Goal: Task Accomplishment & Management: Complete application form

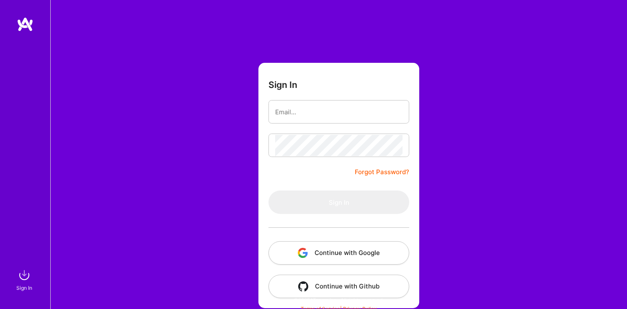
click at [366, 248] on button "Continue with Google" at bounding box center [339, 252] width 141 height 23
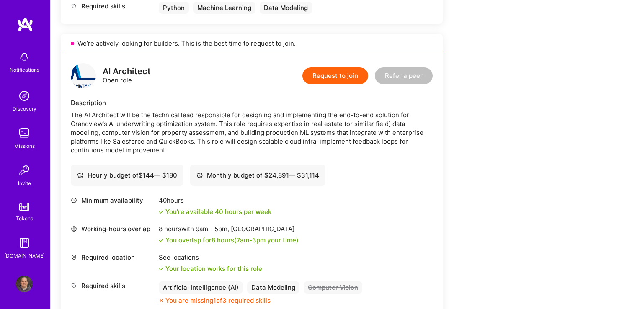
scroll to position [460, 0]
drag, startPoint x: 542, startPoint y: 46, endPoint x: 488, endPoint y: 61, distance: 56.5
click at [488, 61] on div "Earn tokens for inviting a new [PERSON_NAME] to this mission Do you know the pe…" at bounding box center [312, 180] width 503 height 1034
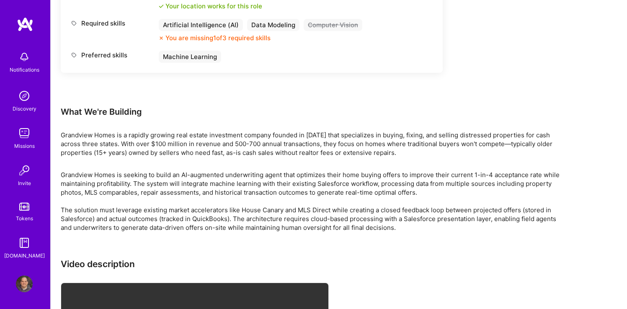
scroll to position [724, 0]
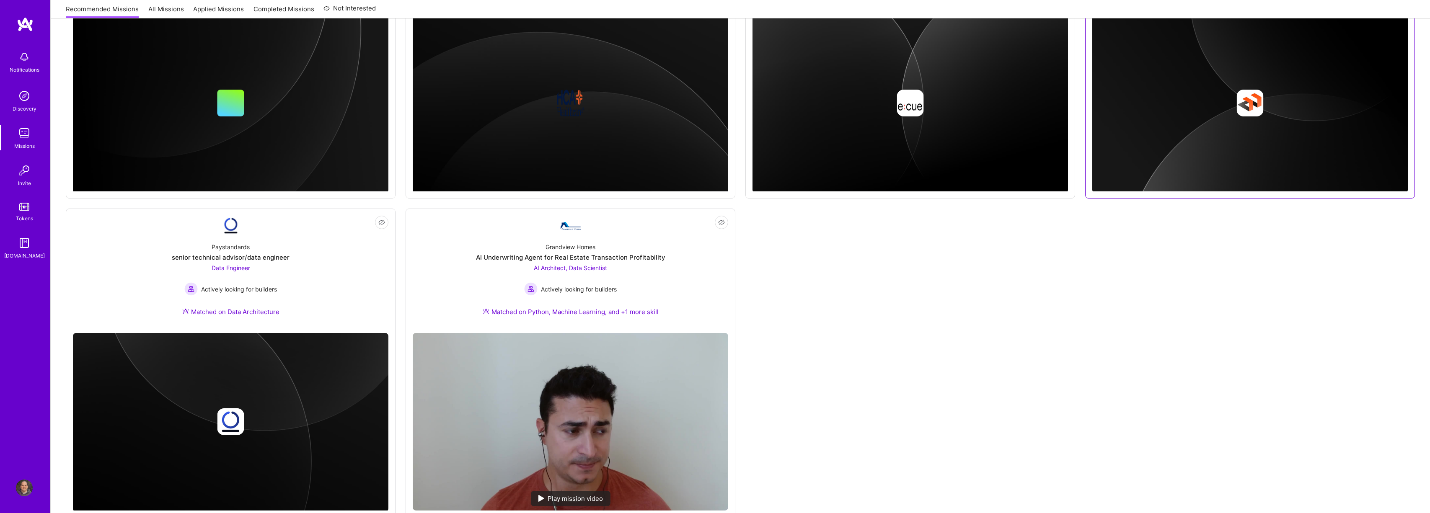
scroll to position [572, 0]
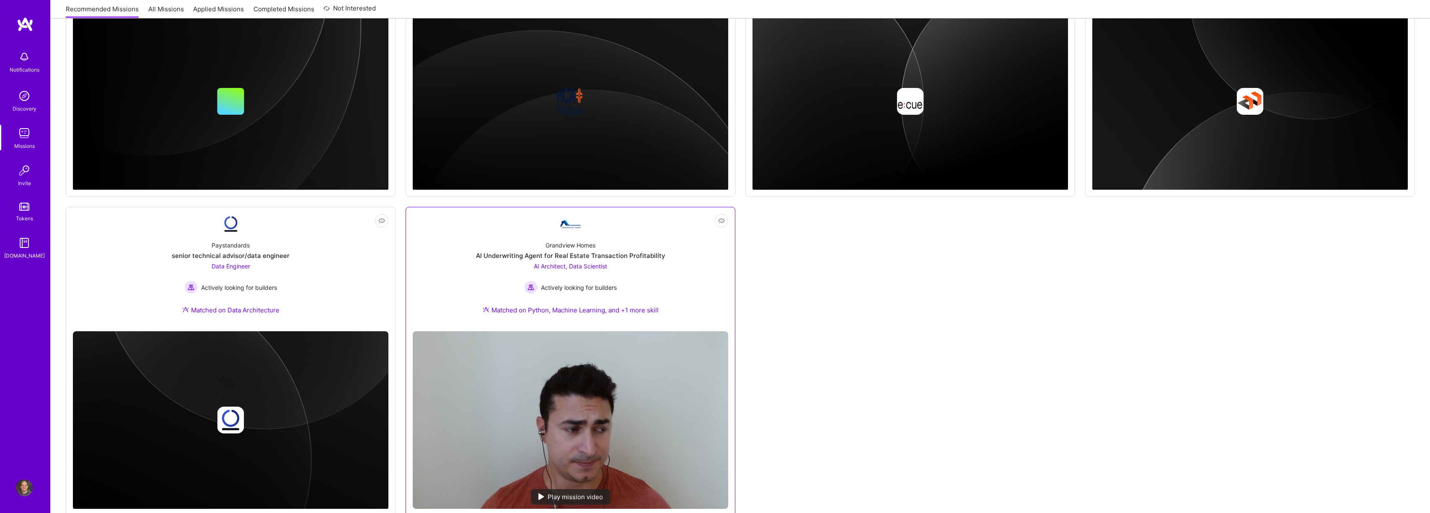
click at [627, 274] on div "Grandview Homes AI Underwriting Agent for Real Estate Transaction Profitability…" at bounding box center [570, 279] width 315 height 90
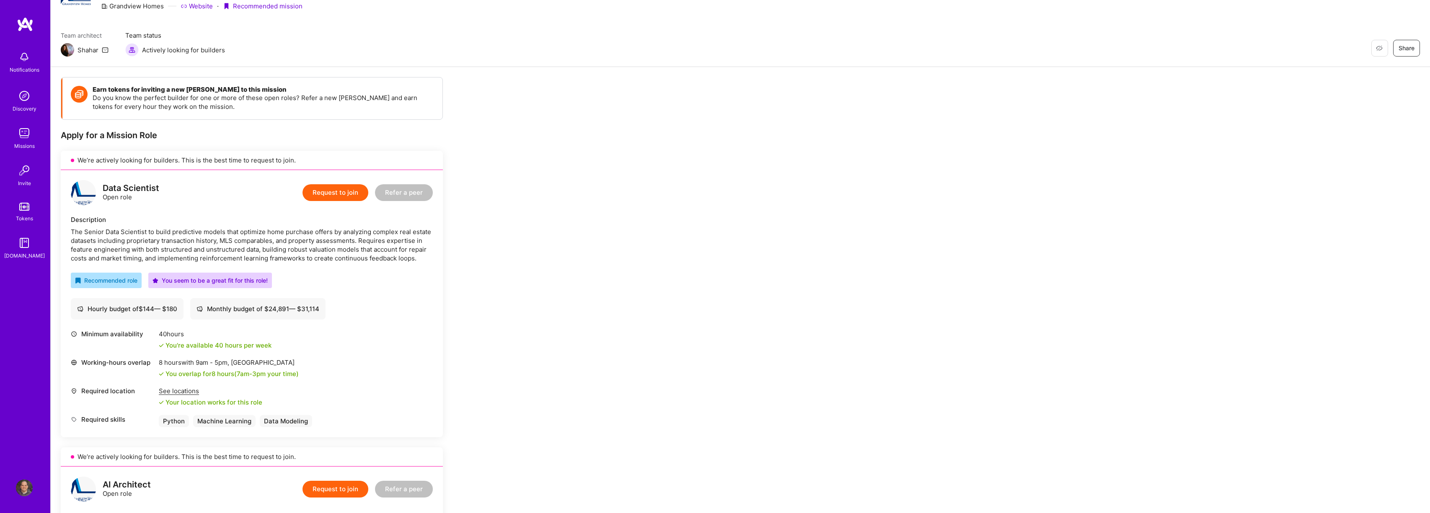
scroll to position [151, 0]
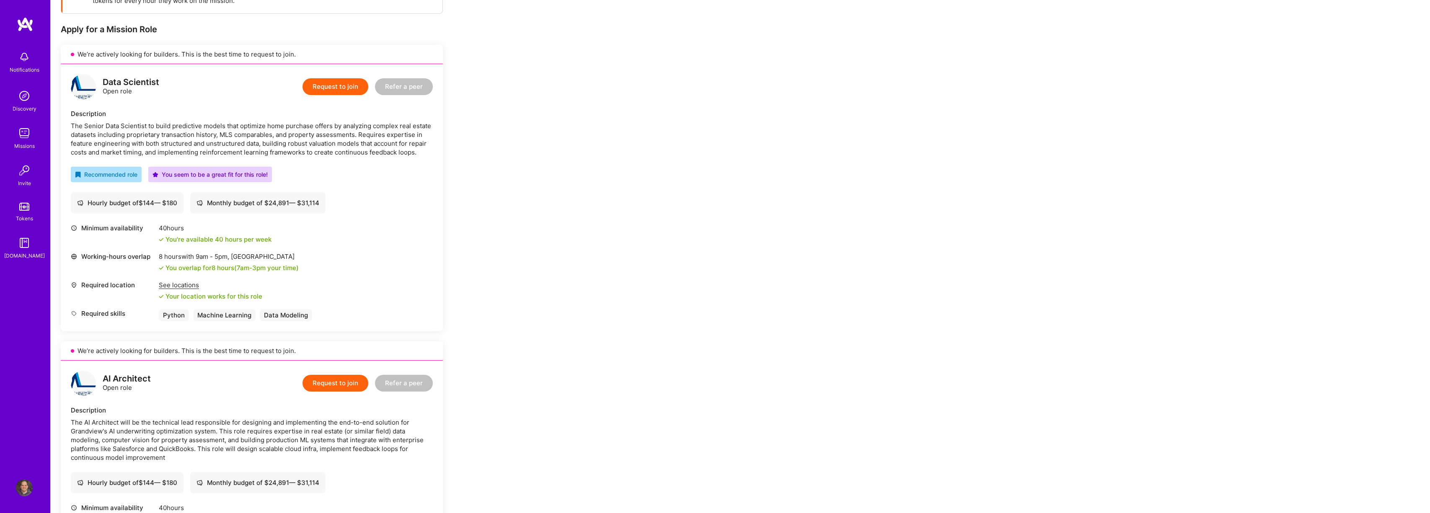
click at [29, 309] on img at bounding box center [24, 488] width 17 height 17
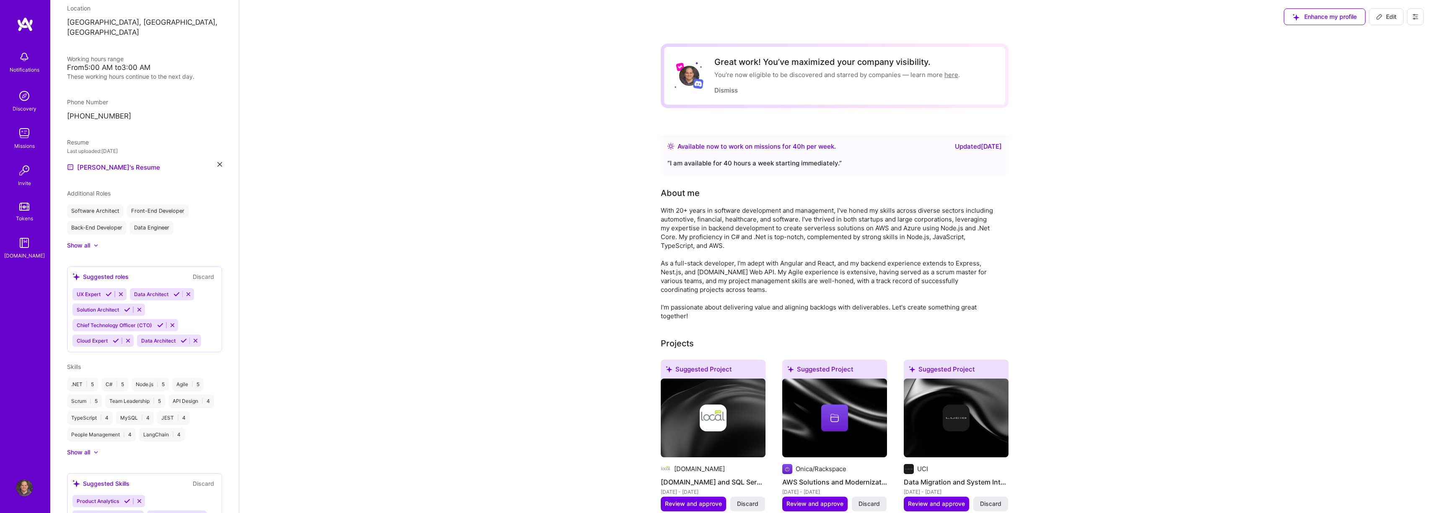
click at [627, 18] on span "Edit" at bounding box center [1386, 17] width 21 height 8
select select "US"
select select "Right Now"
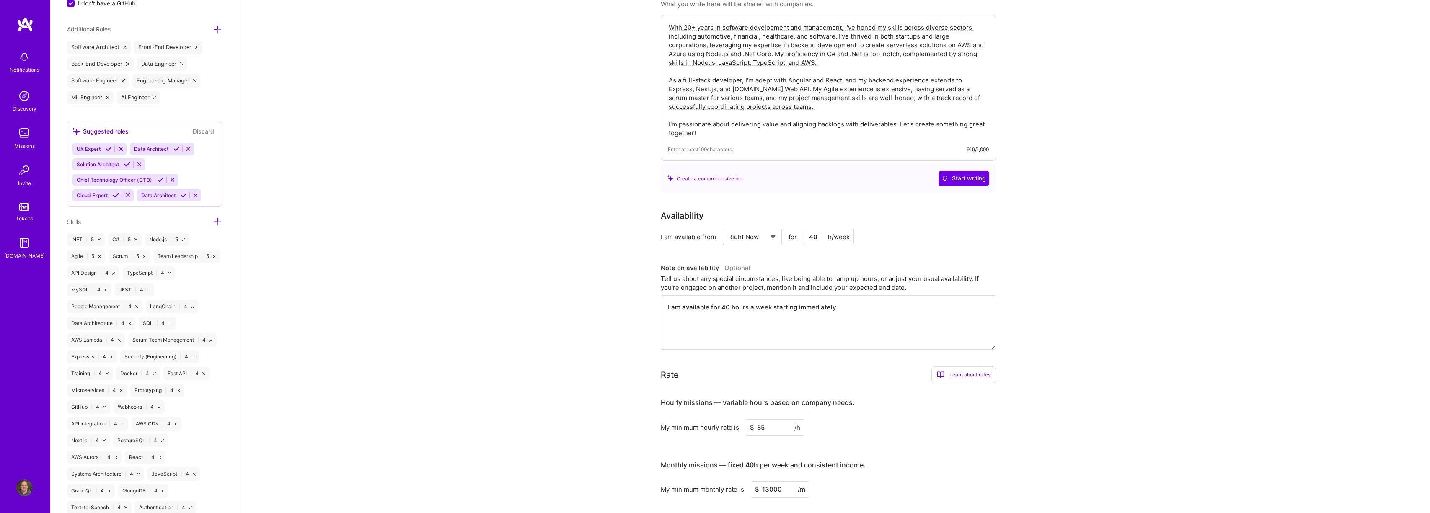
scroll to position [598, 0]
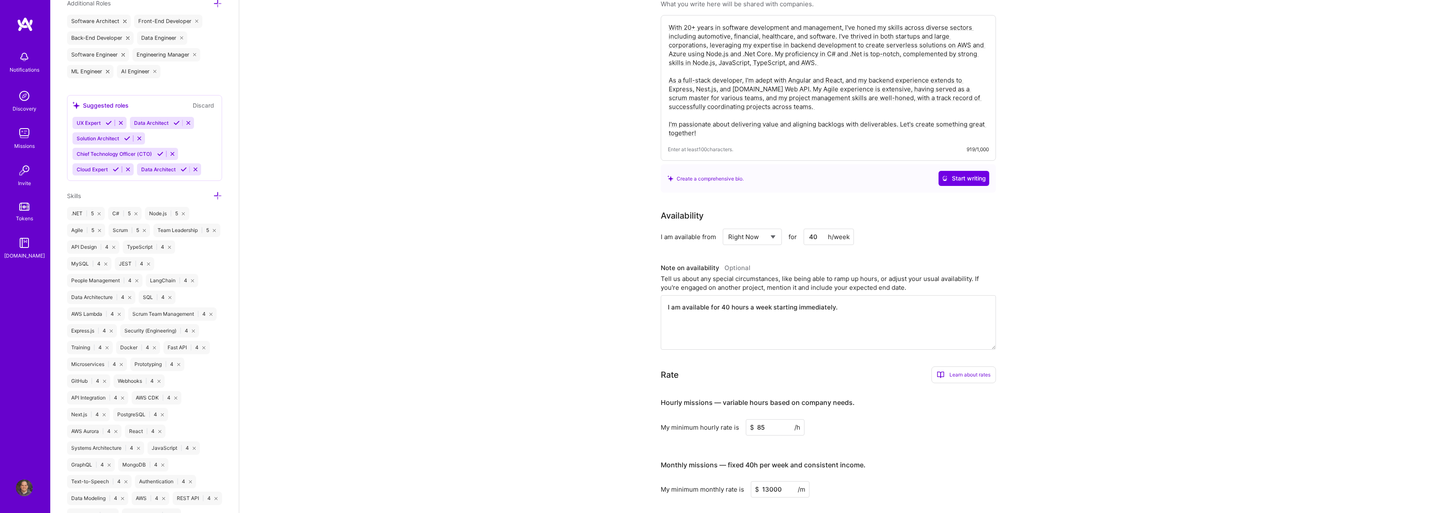
click at [213, 191] on div at bounding box center [217, 196] width 9 height 10
click at [213, 195] on icon at bounding box center [217, 195] width 9 height 9
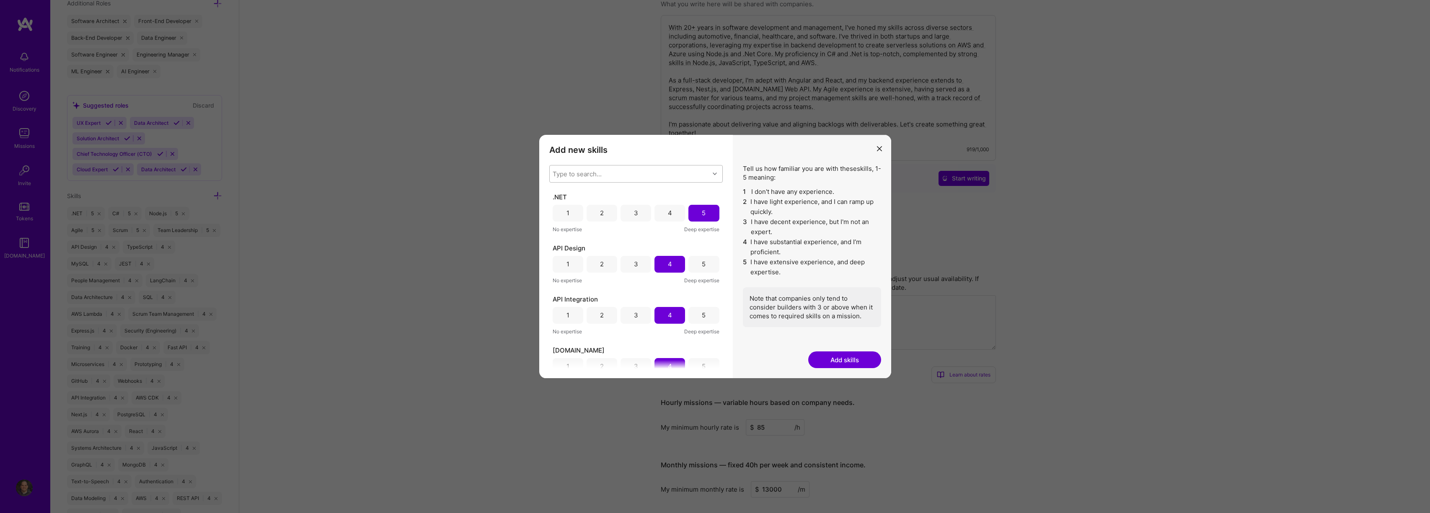
click at [585, 167] on div "Type to search..." at bounding box center [630, 173] width 160 height 17
type input "com"
checkbox input "false"
type input "computer"
click at [577, 194] on div "Computer Vision" at bounding box center [635, 195] width 163 height 9
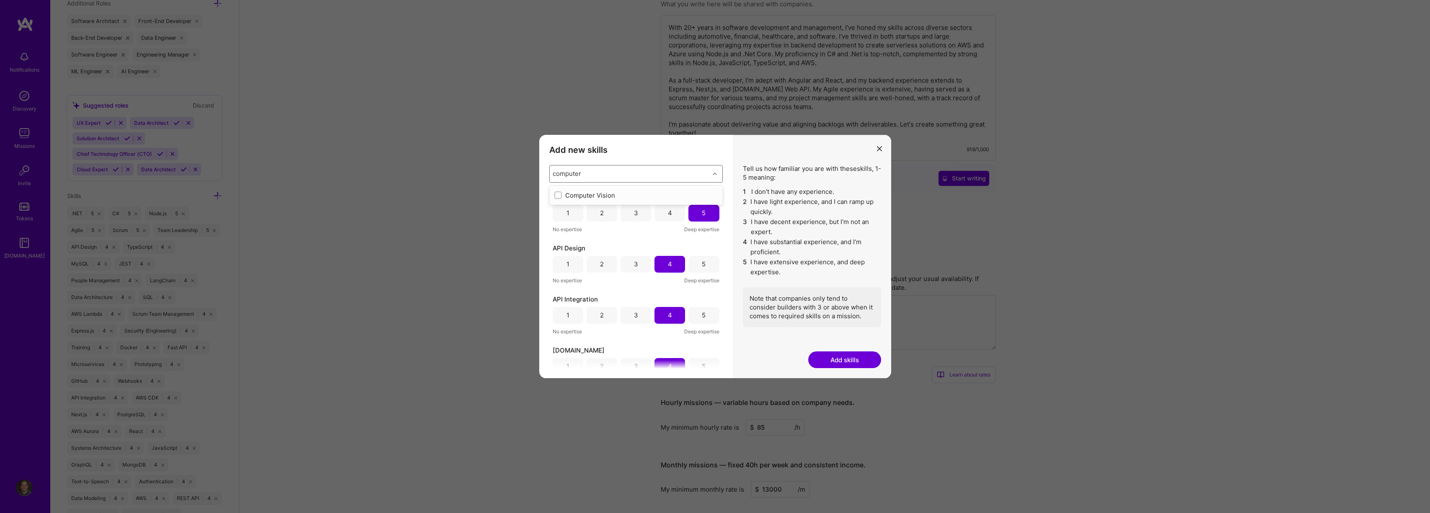
checkbox input "true"
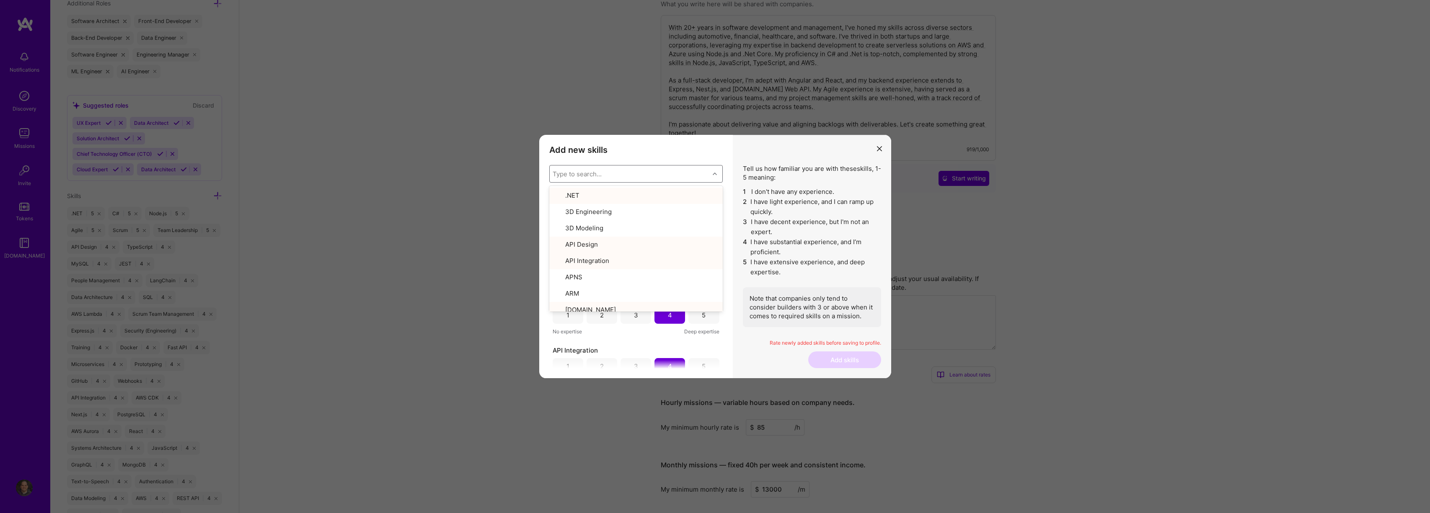
click at [627, 271] on li "5 I have extensive experience, and deep expertise." at bounding box center [812, 267] width 138 height 20
click at [627, 213] on div "4" at bounding box center [669, 213] width 31 height 17
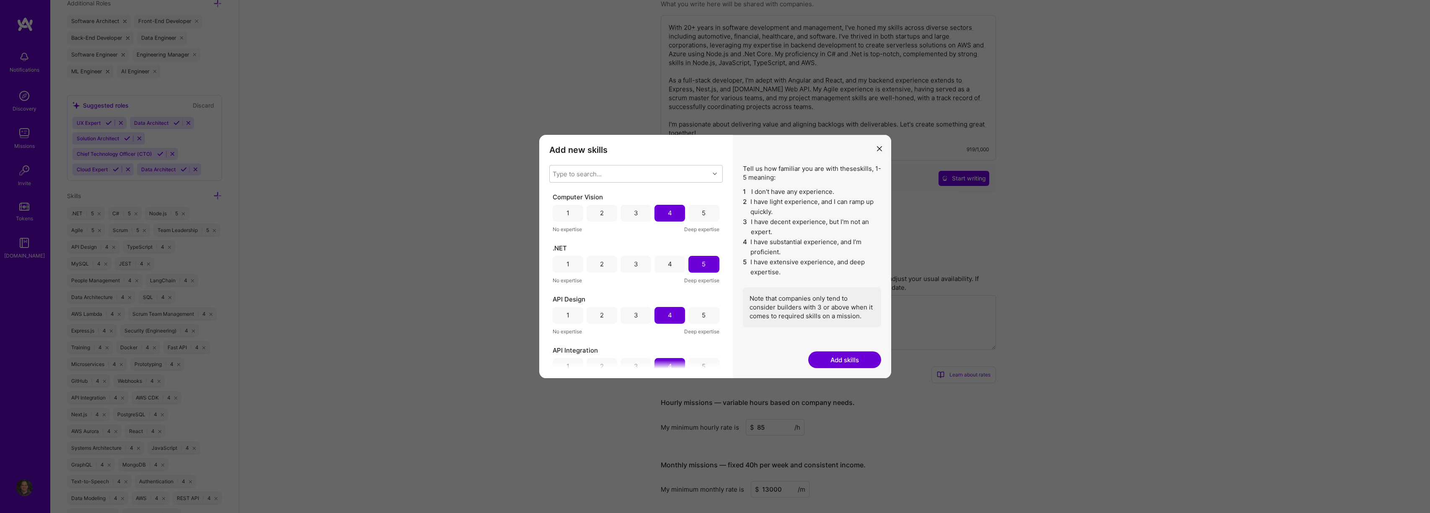
click at [627, 309] on button "Add skills" at bounding box center [844, 359] width 73 height 17
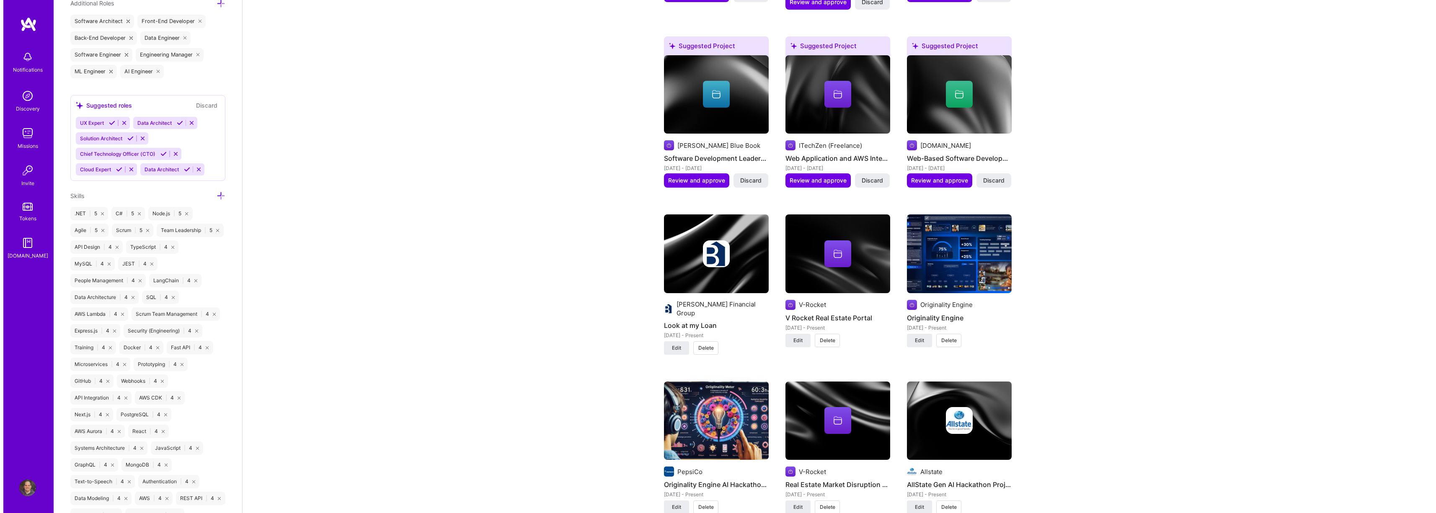
scroll to position [1046, 0]
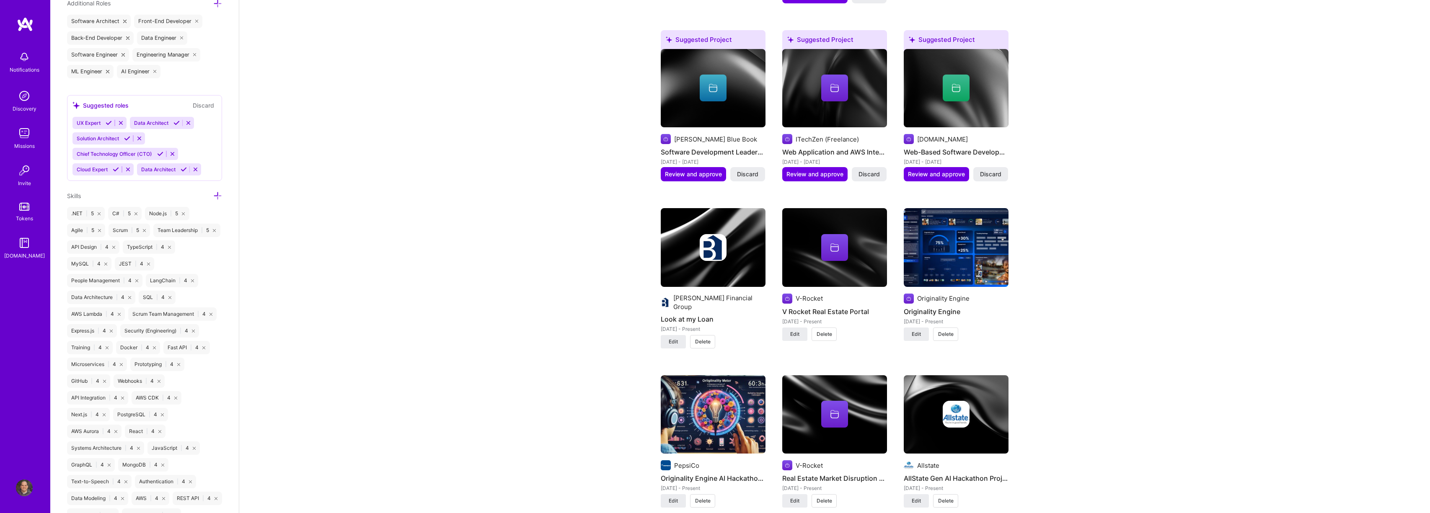
click at [627, 263] on img at bounding box center [713, 247] width 105 height 79
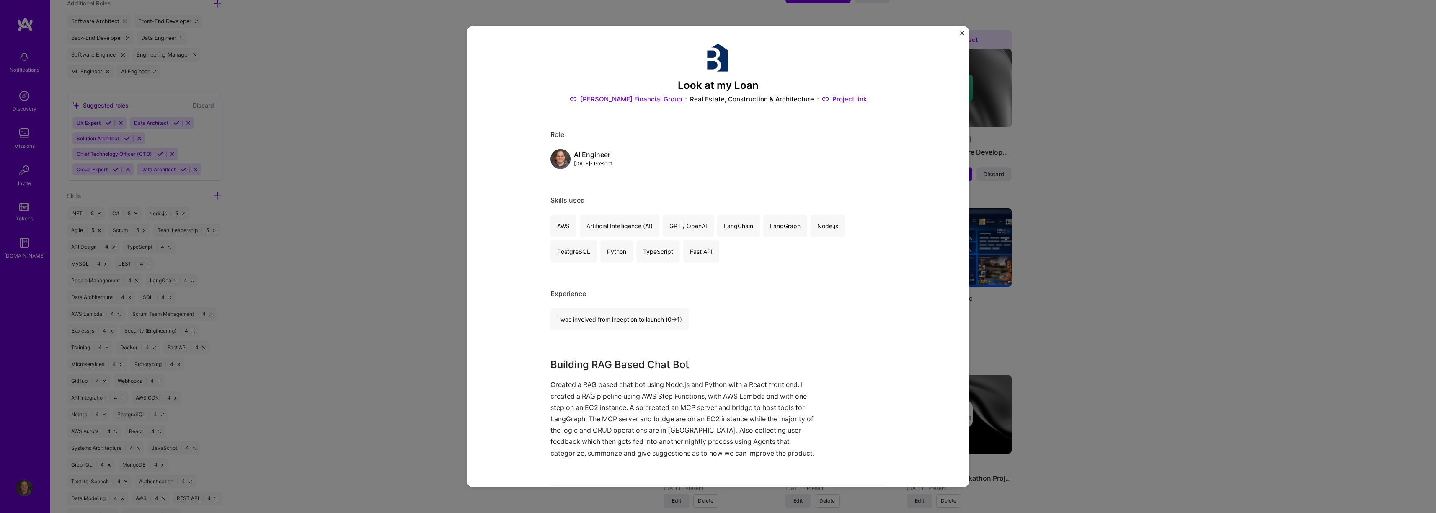
click at [627, 34] on img "Close" at bounding box center [962, 33] width 4 height 4
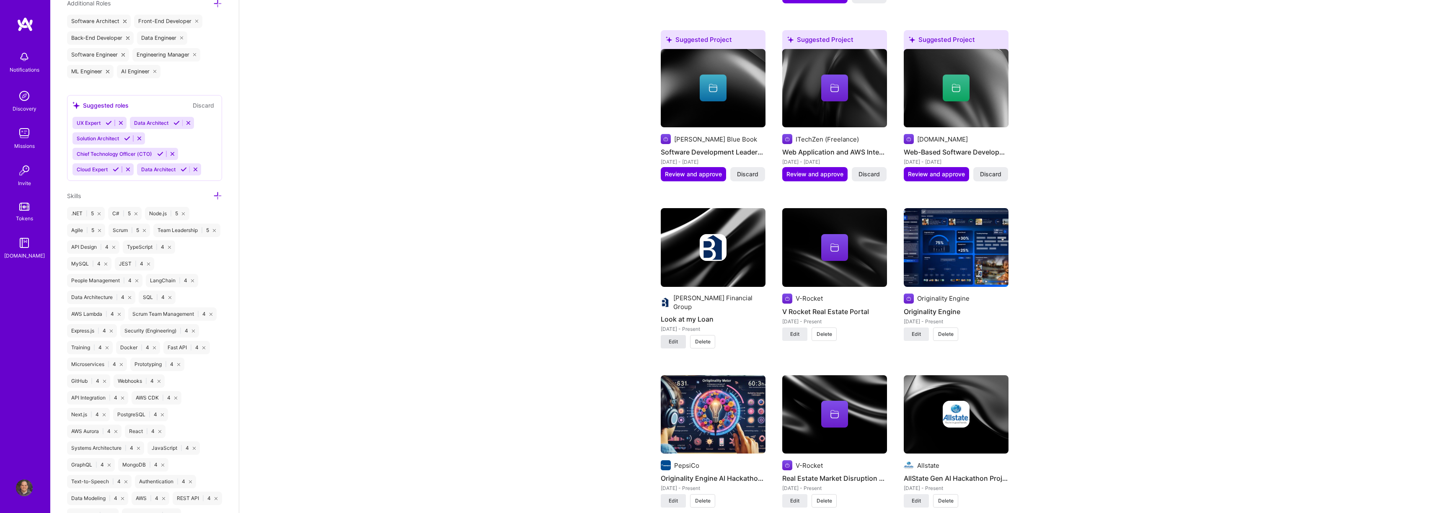
click at [627, 309] on button "Edit" at bounding box center [673, 341] width 25 height 13
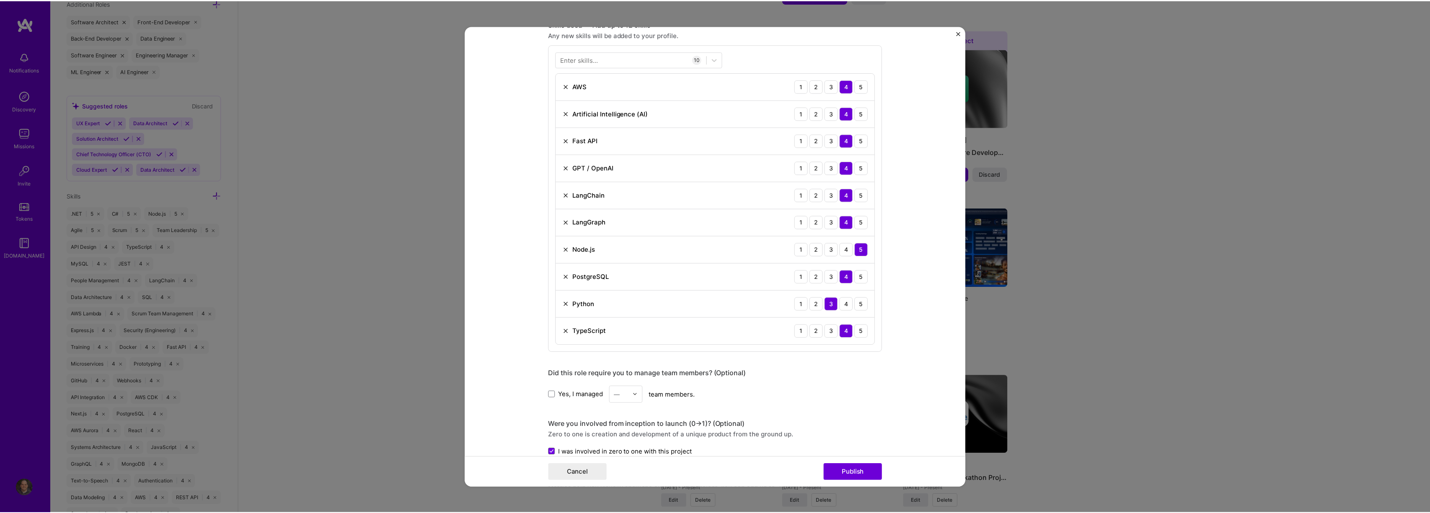
scroll to position [386, 0]
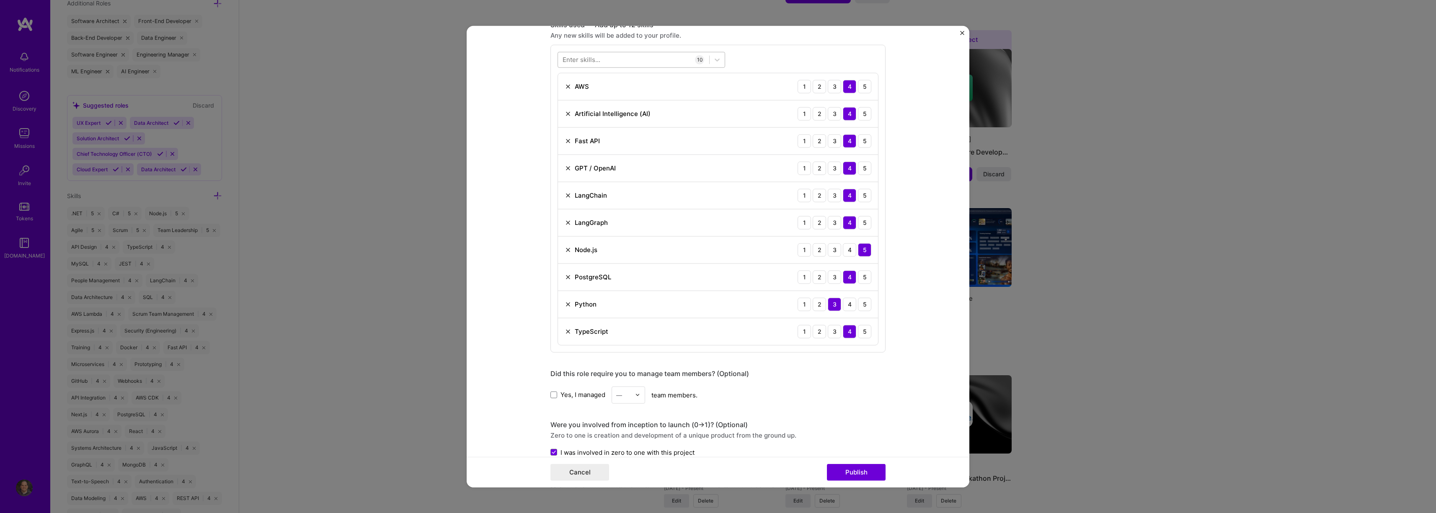
click at [619, 59] on div at bounding box center [633, 60] width 151 height 14
click at [571, 93] on div "Computer Vision" at bounding box center [642, 93] width 158 height 9
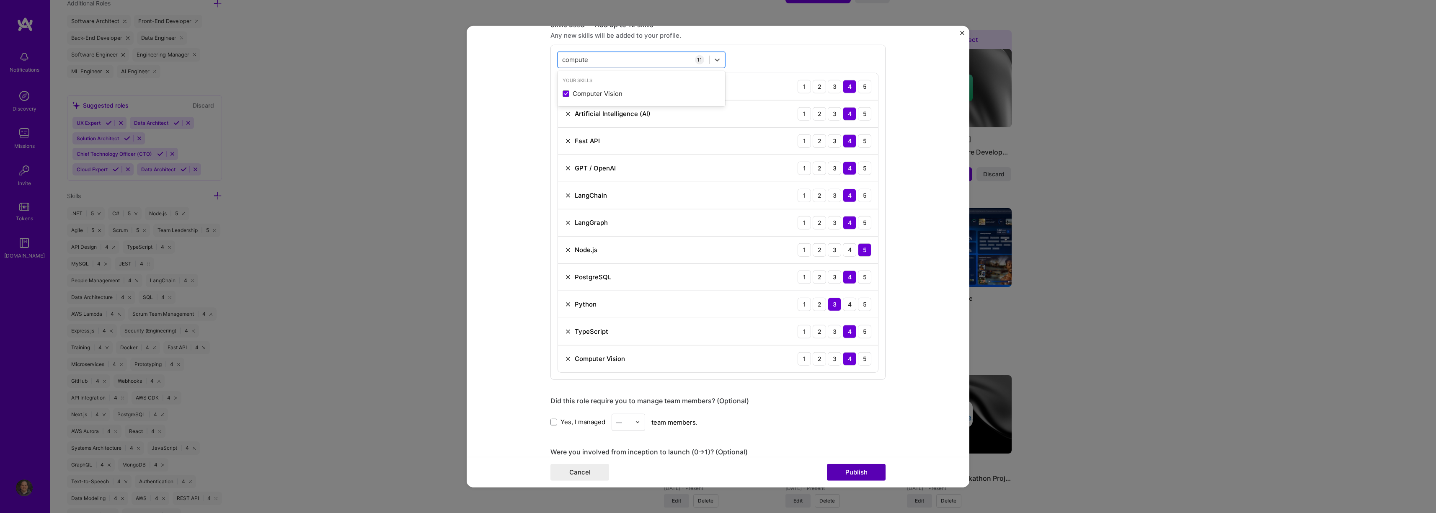
type input "compute"
click at [627, 309] on button "Publish" at bounding box center [856, 472] width 59 height 17
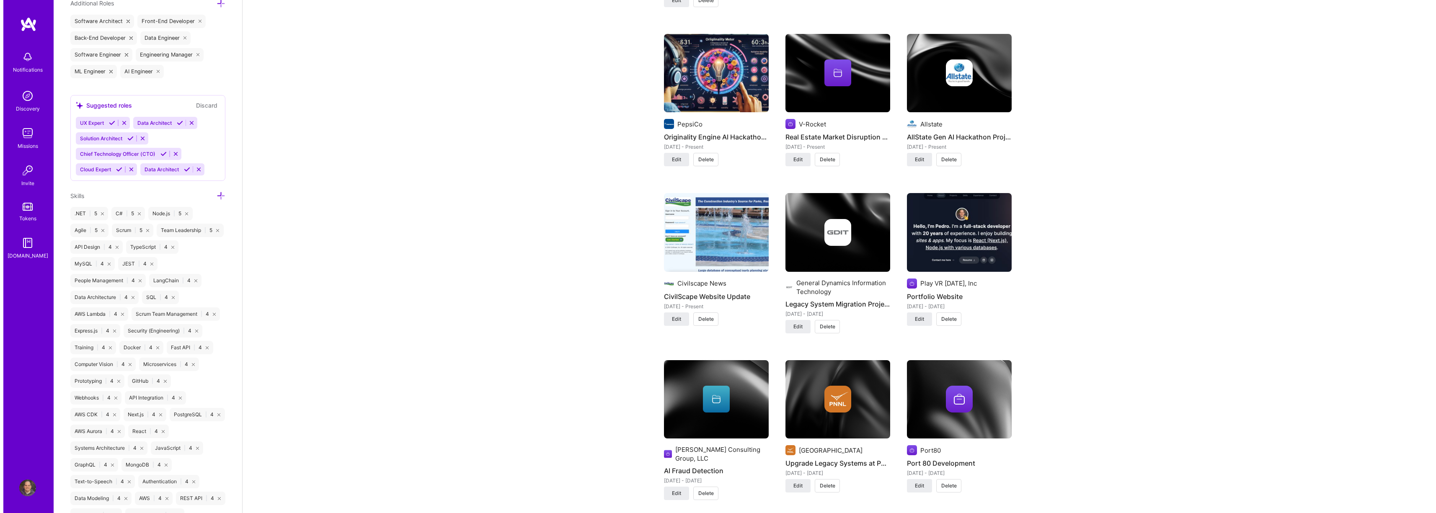
scroll to position [1492, 0]
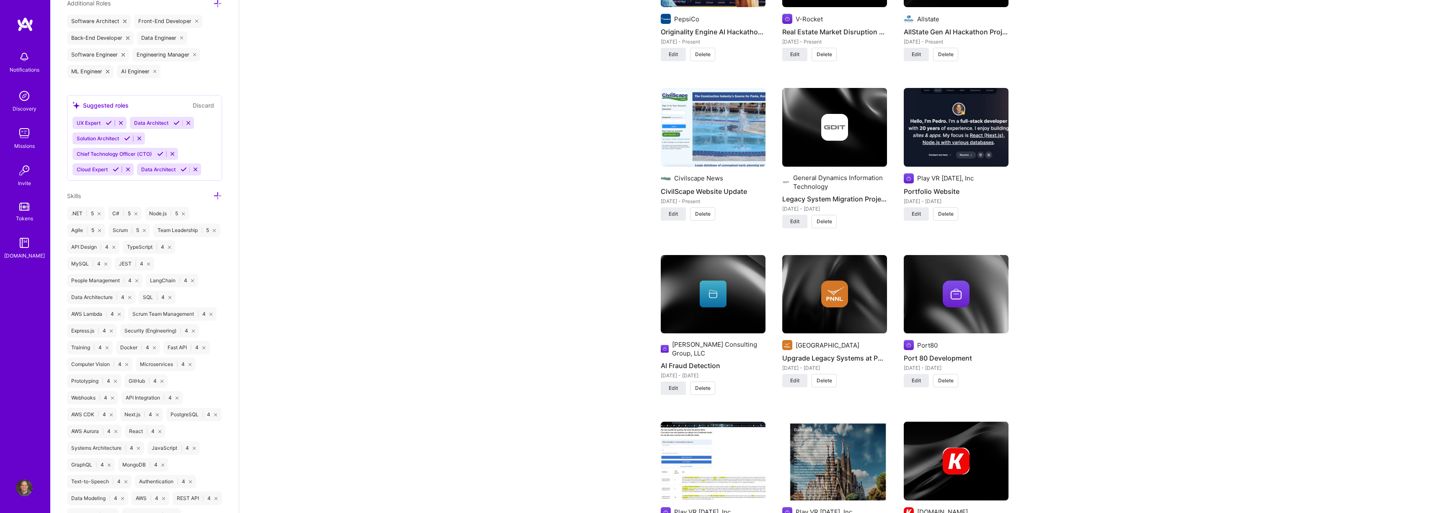
click at [627, 304] on img at bounding box center [956, 294] width 105 height 79
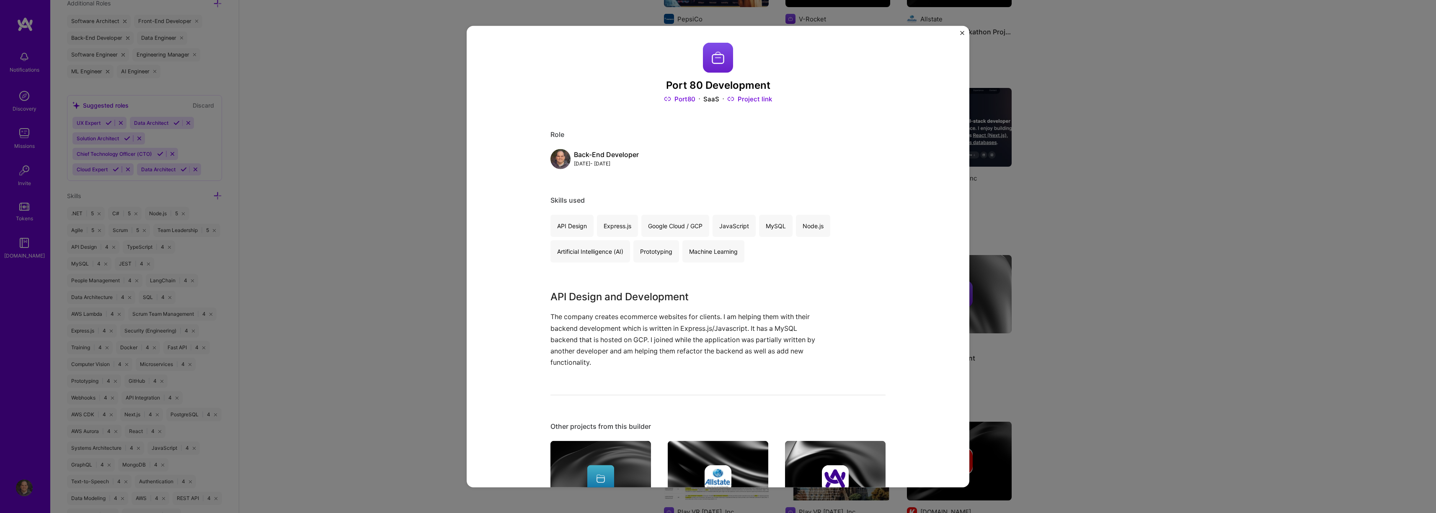
click at [627, 309] on div "Port 80 Development Port80 SaaS Project link Role Back-End Developer Dec, 2023 …" at bounding box center [718, 256] width 1436 height 513
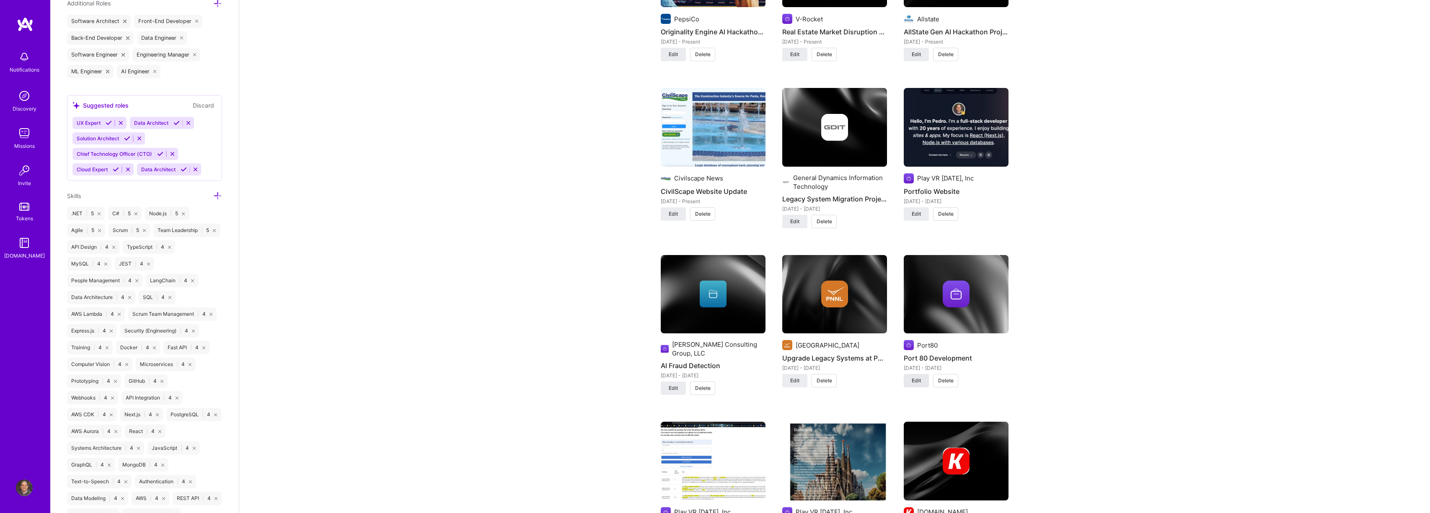
click at [627, 309] on span "Edit" at bounding box center [915, 381] width 9 height 8
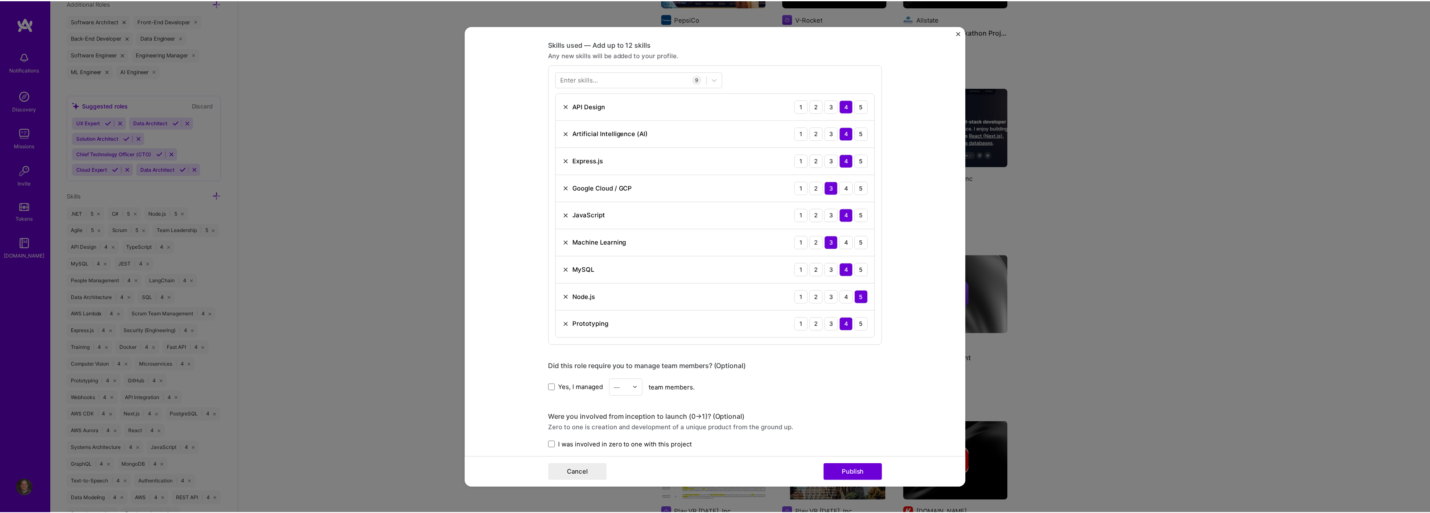
scroll to position [221, 0]
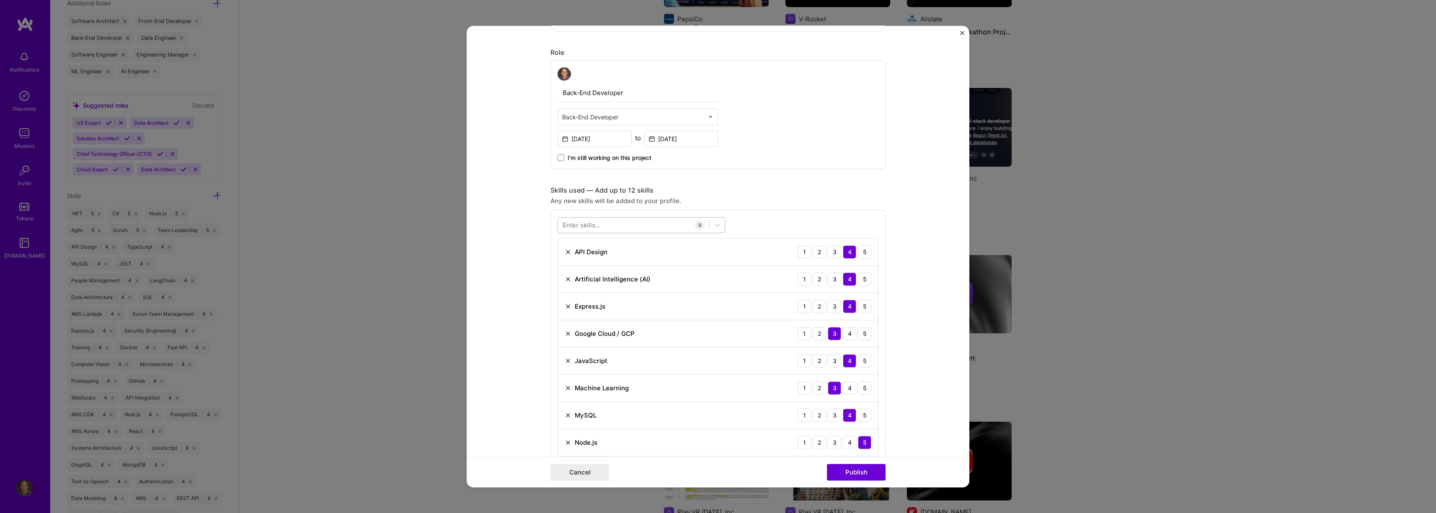
click at [627, 223] on div at bounding box center [633, 225] width 151 height 14
click at [564, 259] on span at bounding box center [566, 259] width 7 height 7
click at [0, 0] on input "checkbox" at bounding box center [0, 0] width 0 height 0
type input "comput"
click at [627, 309] on button "Publish" at bounding box center [856, 472] width 59 height 17
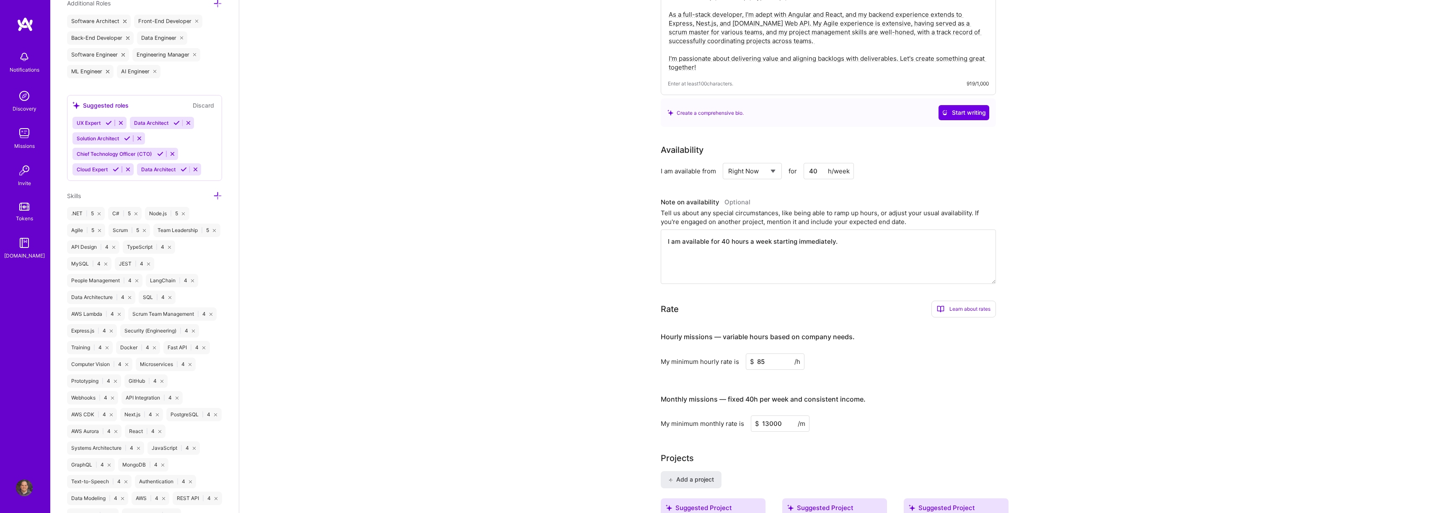
scroll to position [0, 0]
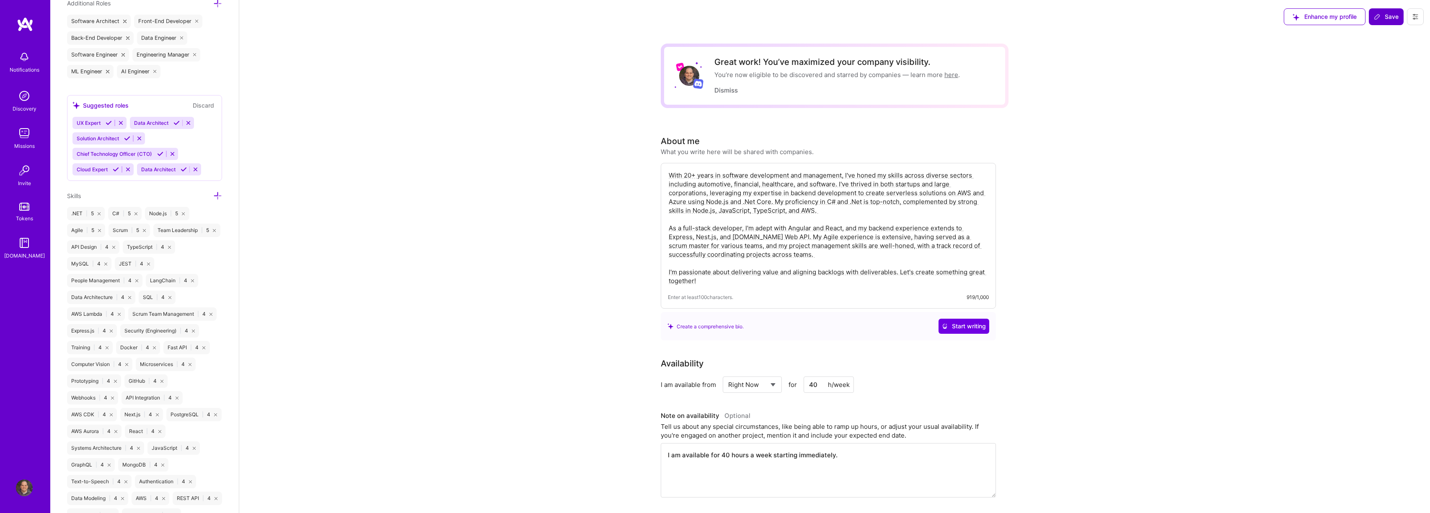
click at [627, 21] on button "Save" at bounding box center [1386, 16] width 35 height 17
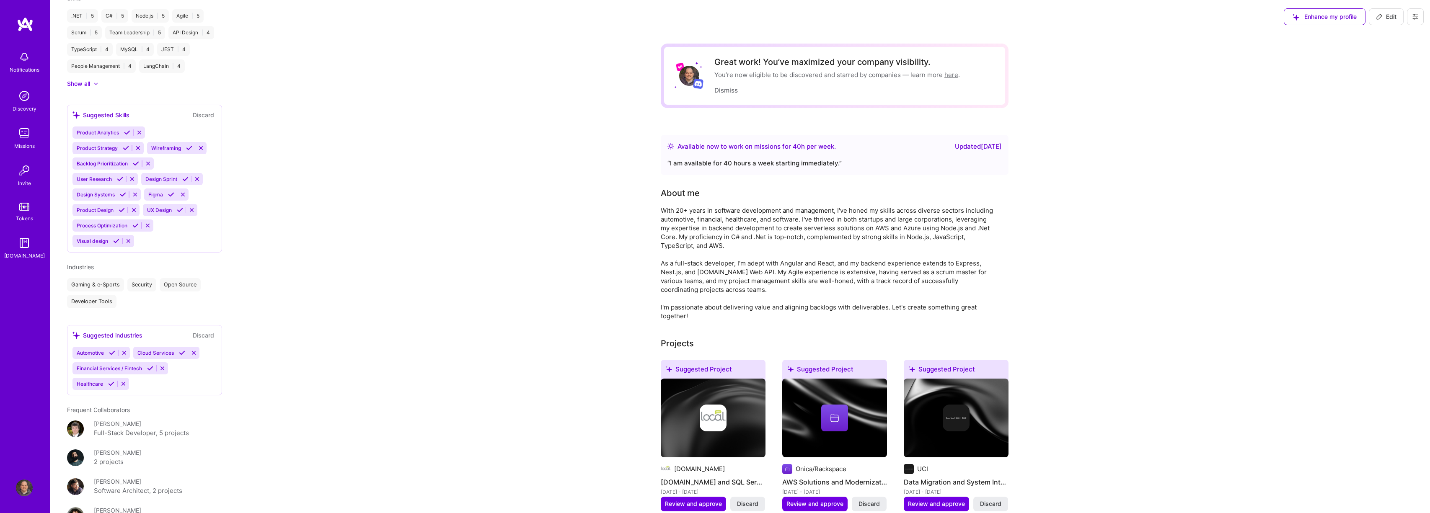
scroll to position [410, 0]
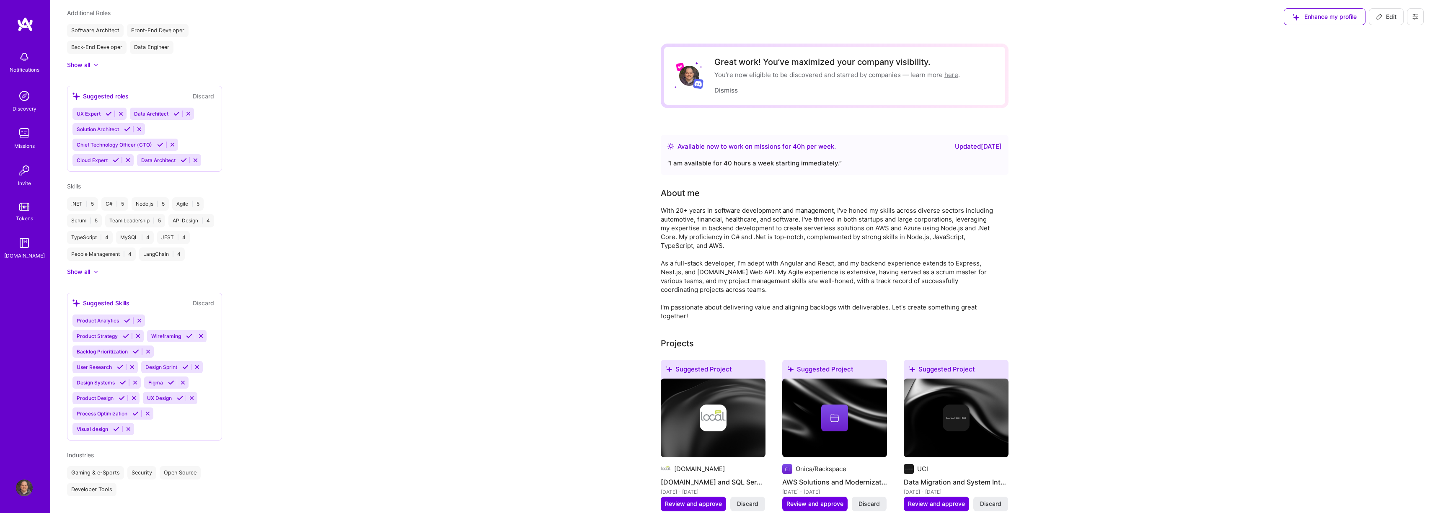
click at [24, 134] on img at bounding box center [24, 133] width 17 height 17
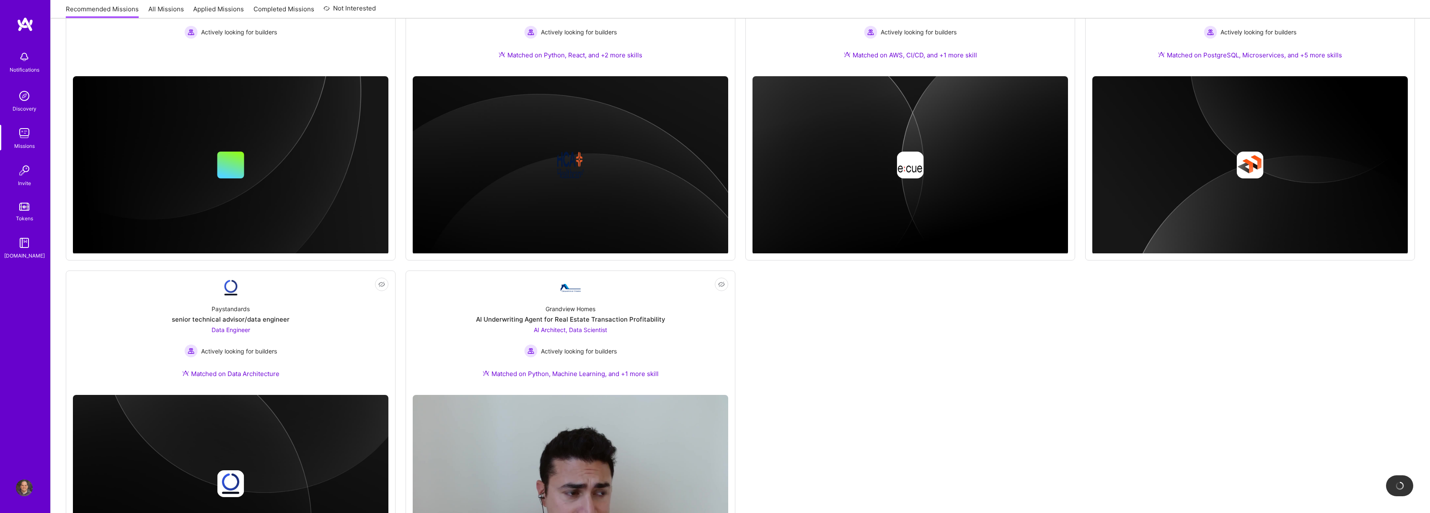
scroll to position [595, 0]
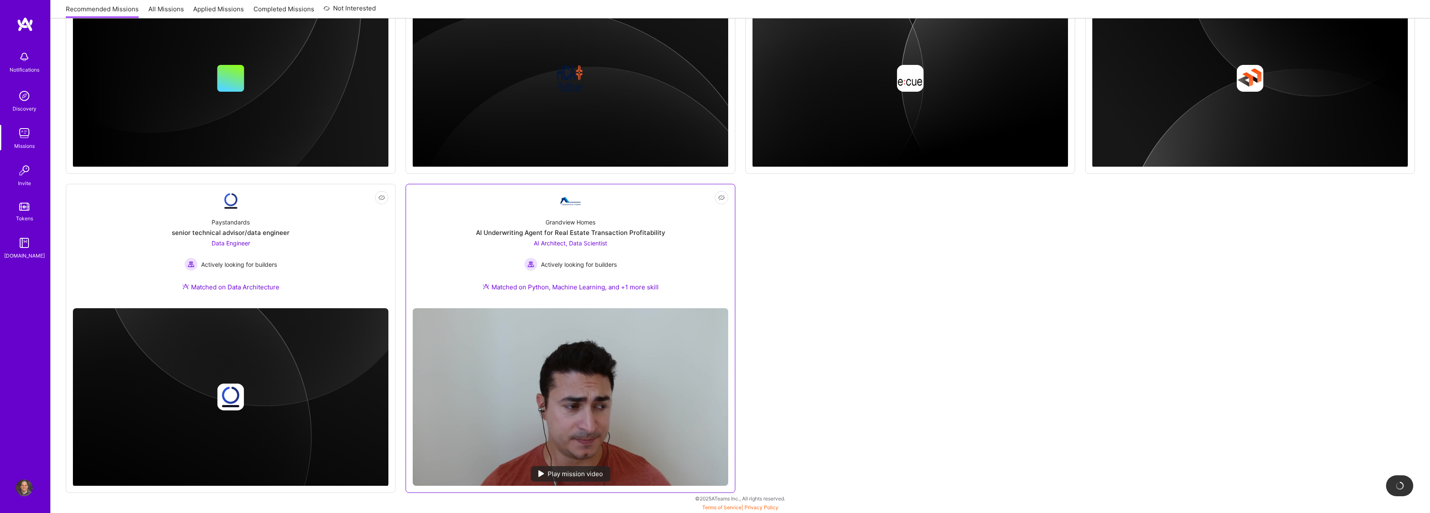
click at [580, 261] on span "Actively looking for builders" at bounding box center [579, 264] width 76 height 9
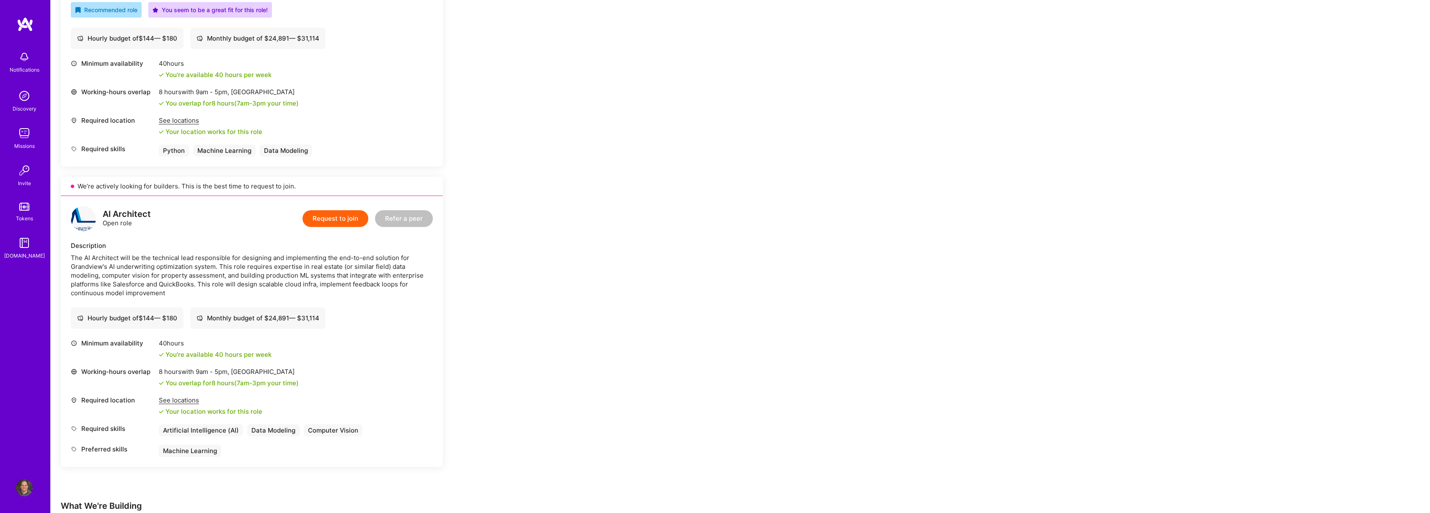
scroll to position [336, 0]
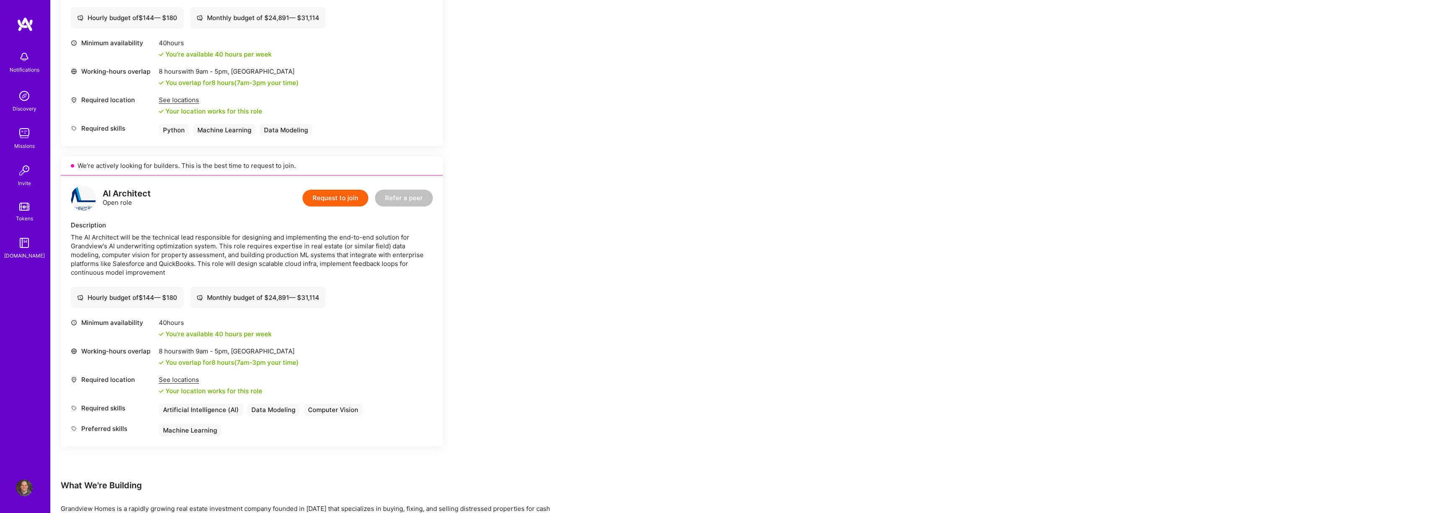
click at [341, 199] on button "Request to join" at bounding box center [335, 198] width 66 height 17
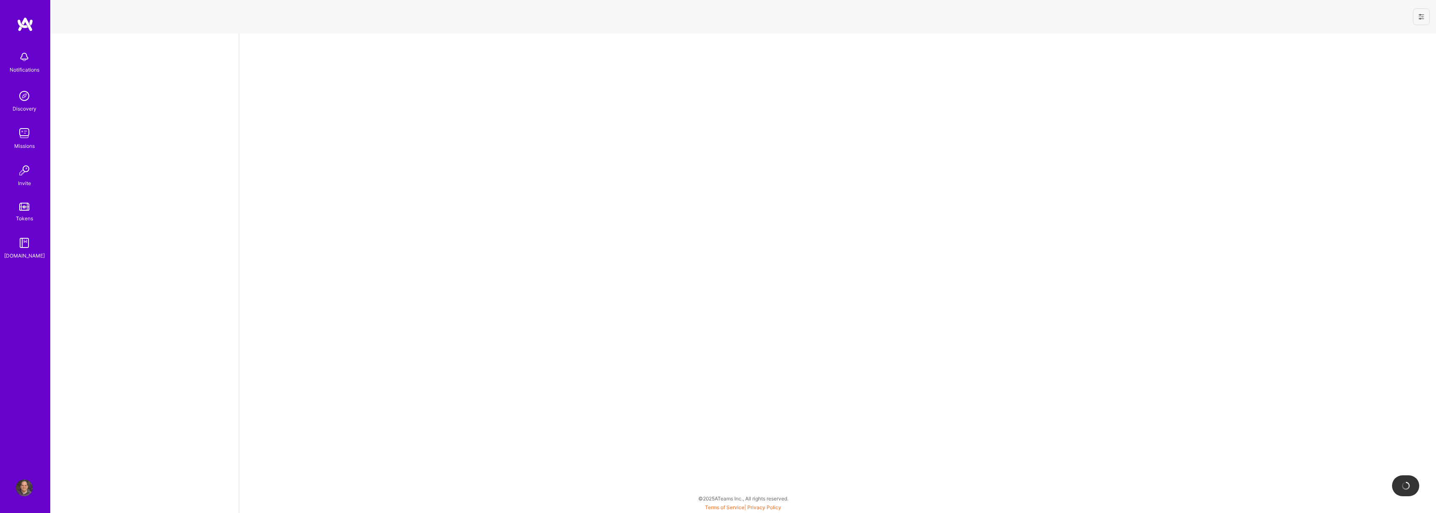
select select "US"
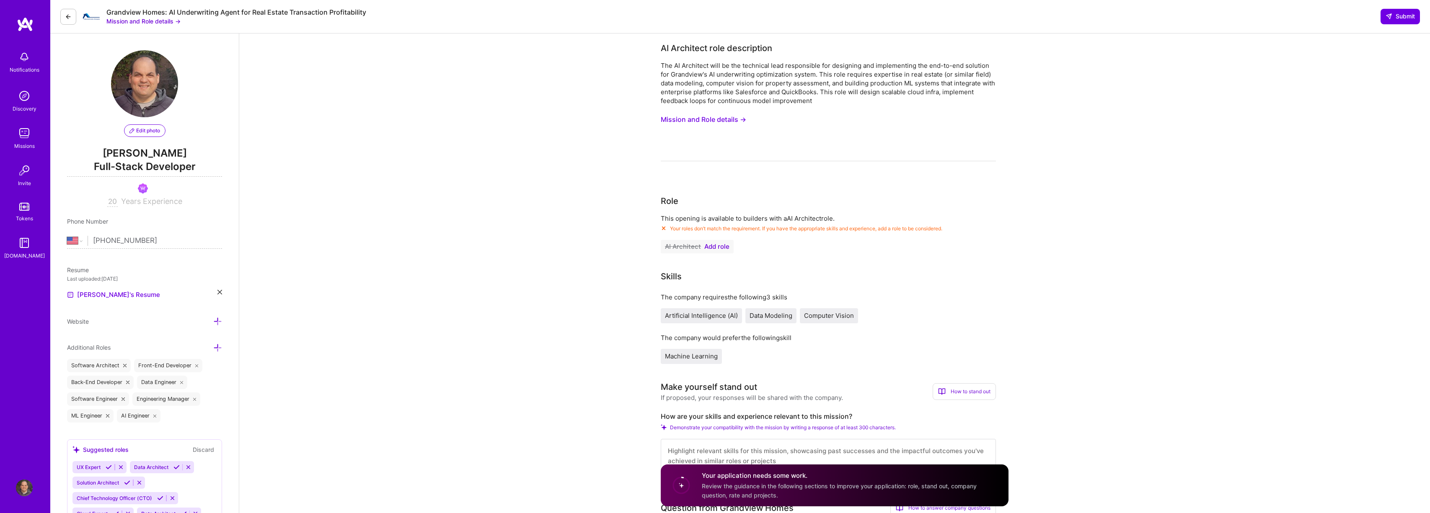
click at [74, 18] on button at bounding box center [68, 17] width 16 height 16
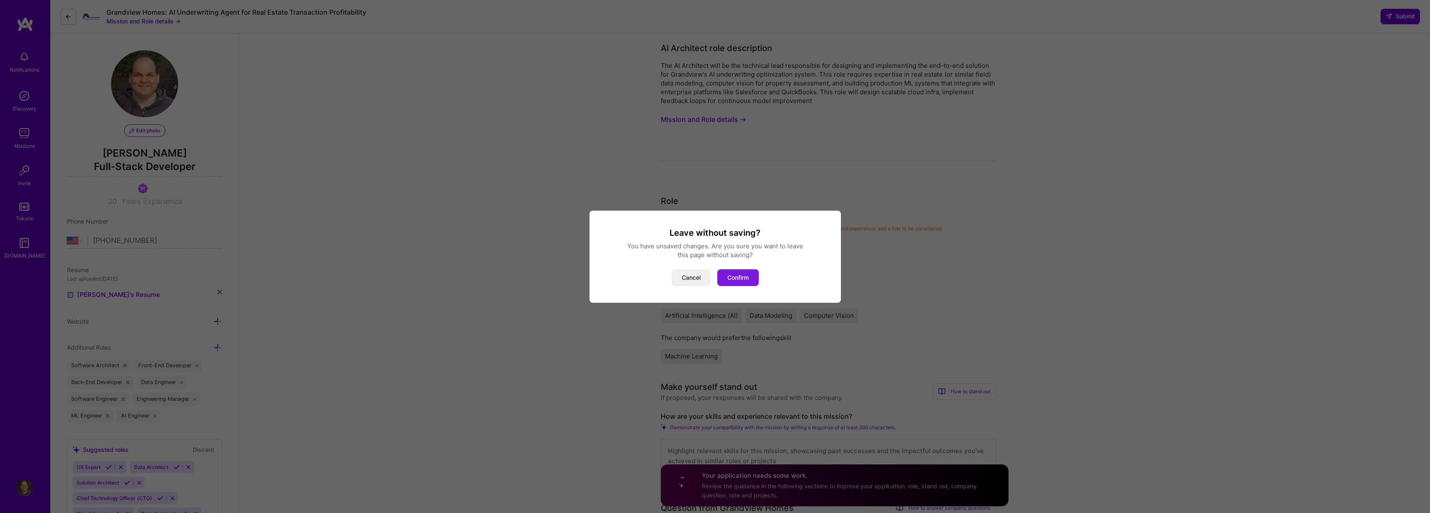
click at [627, 282] on button "Confirm" at bounding box center [737, 277] width 41 height 17
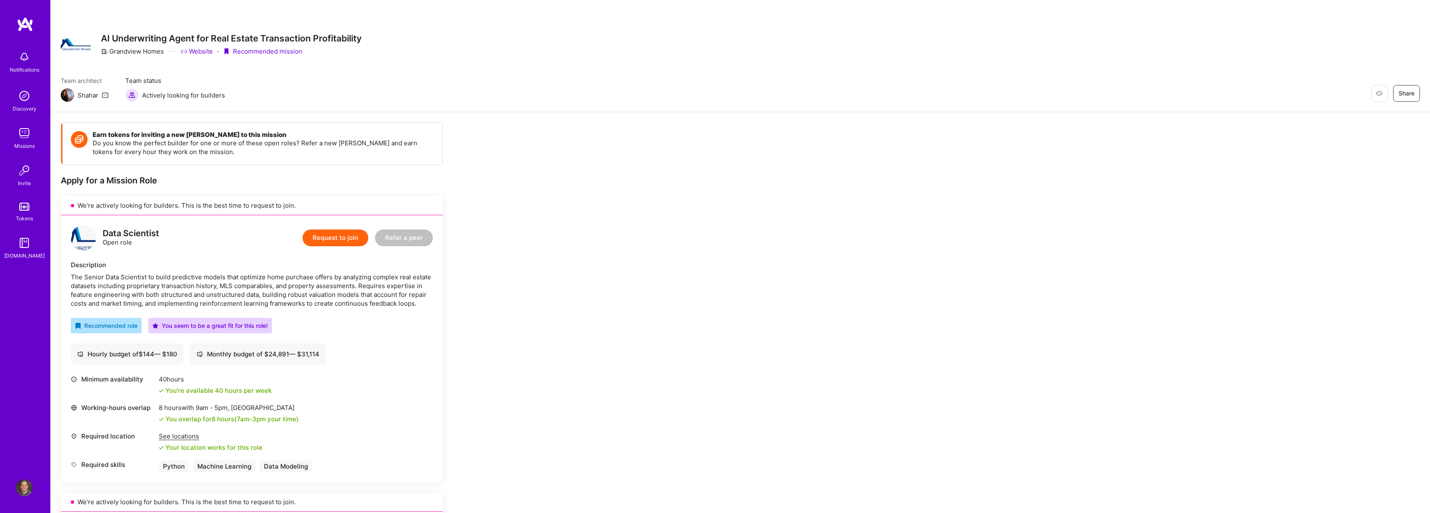
click at [24, 309] on img at bounding box center [24, 488] width 17 height 17
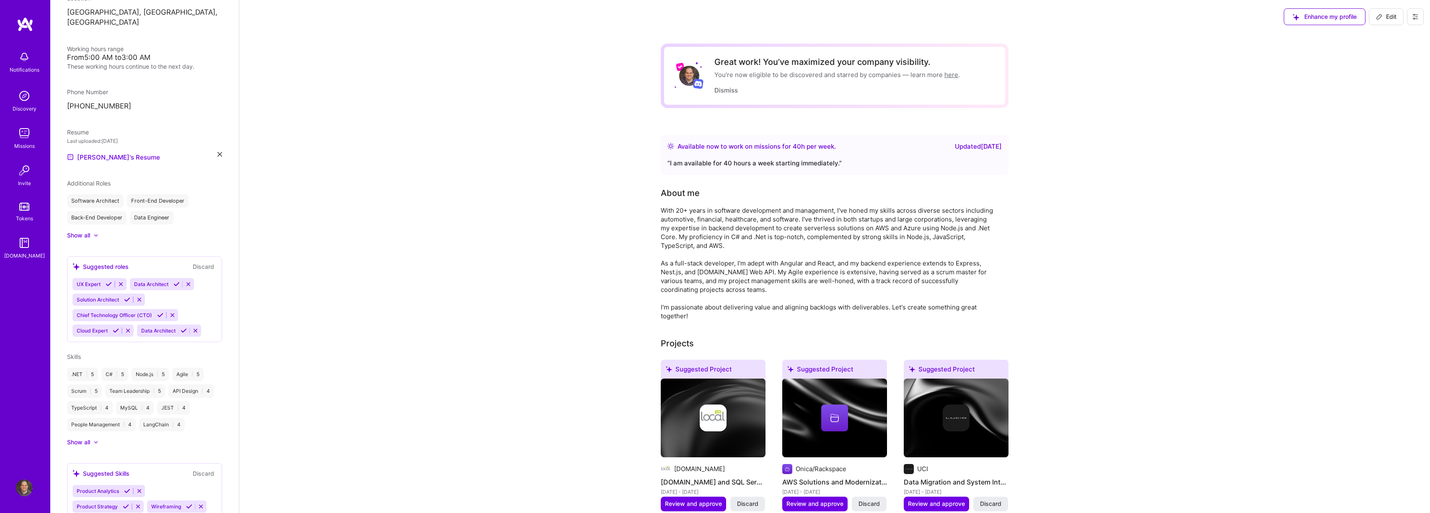
click at [627, 17] on span "Edit" at bounding box center [1386, 17] width 21 height 8
select select "US"
select select "Right Now"
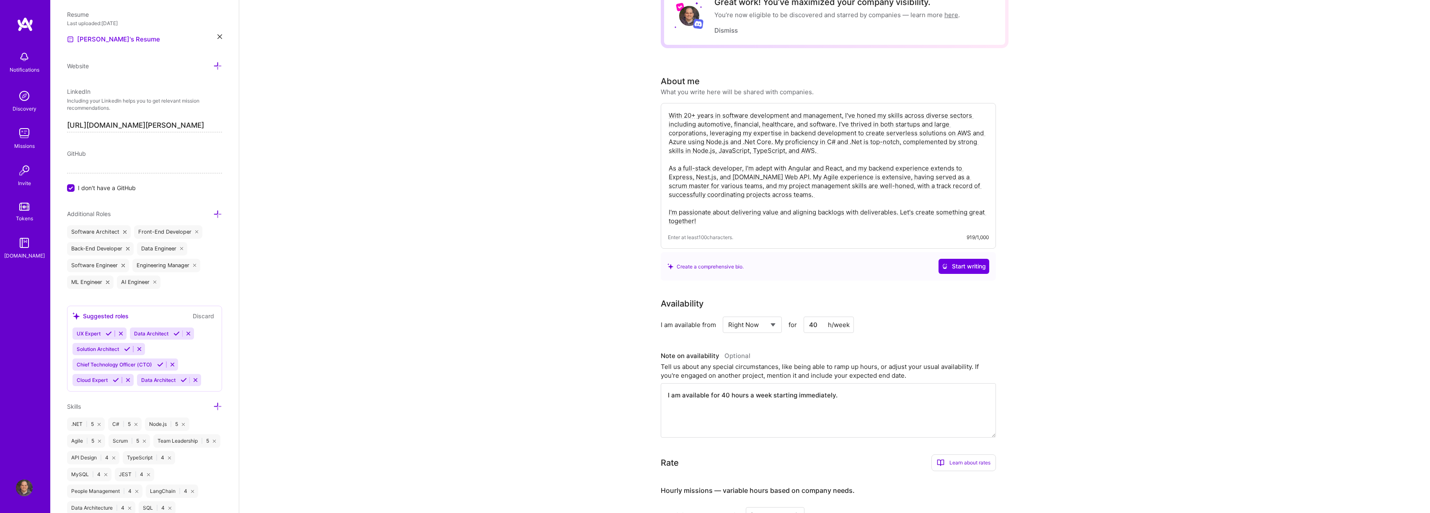
scroll to position [429, 0]
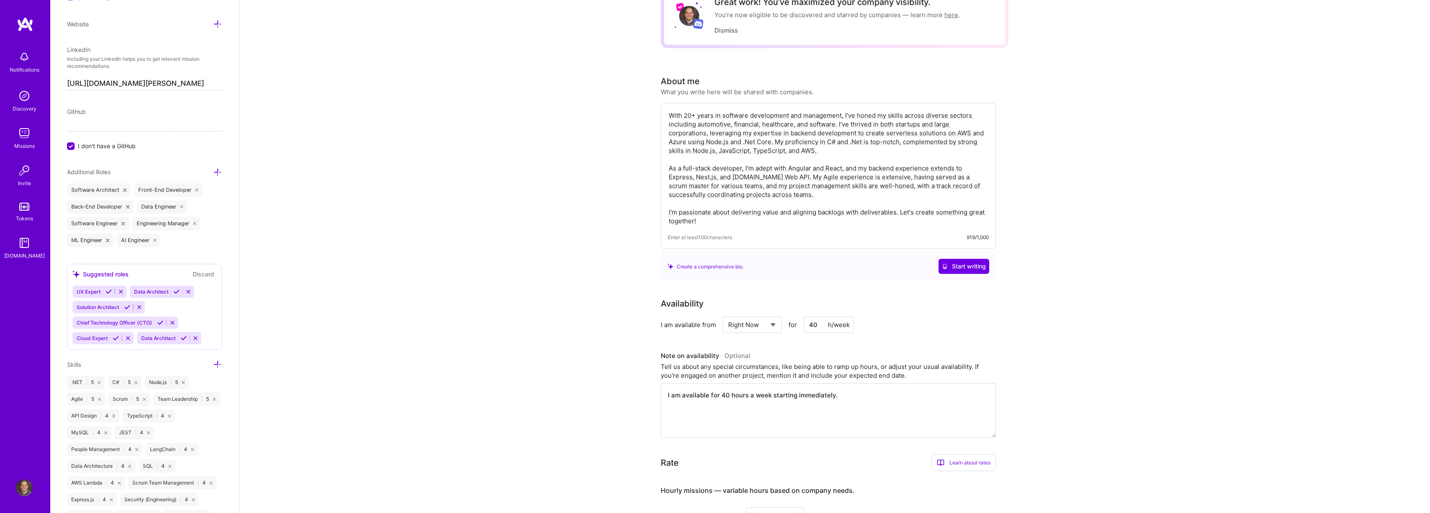
click at [213, 173] on icon at bounding box center [217, 172] width 9 height 9
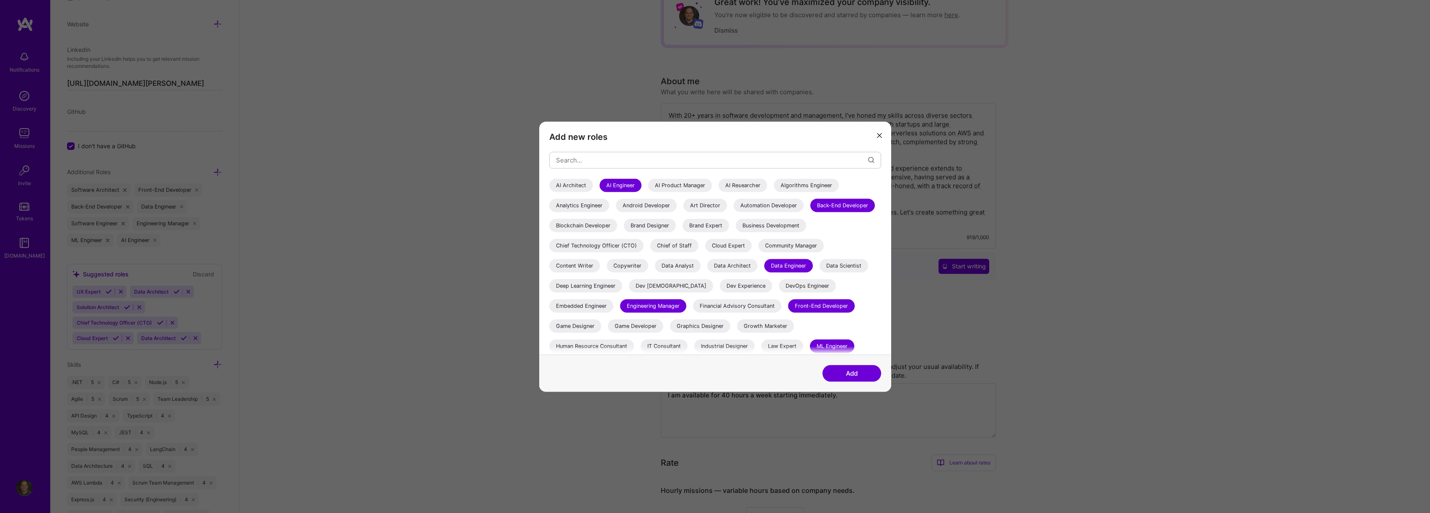
click at [575, 188] on div "AI Architect" at bounding box center [571, 184] width 44 height 13
click at [627, 309] on button "Add" at bounding box center [851, 373] width 59 height 17
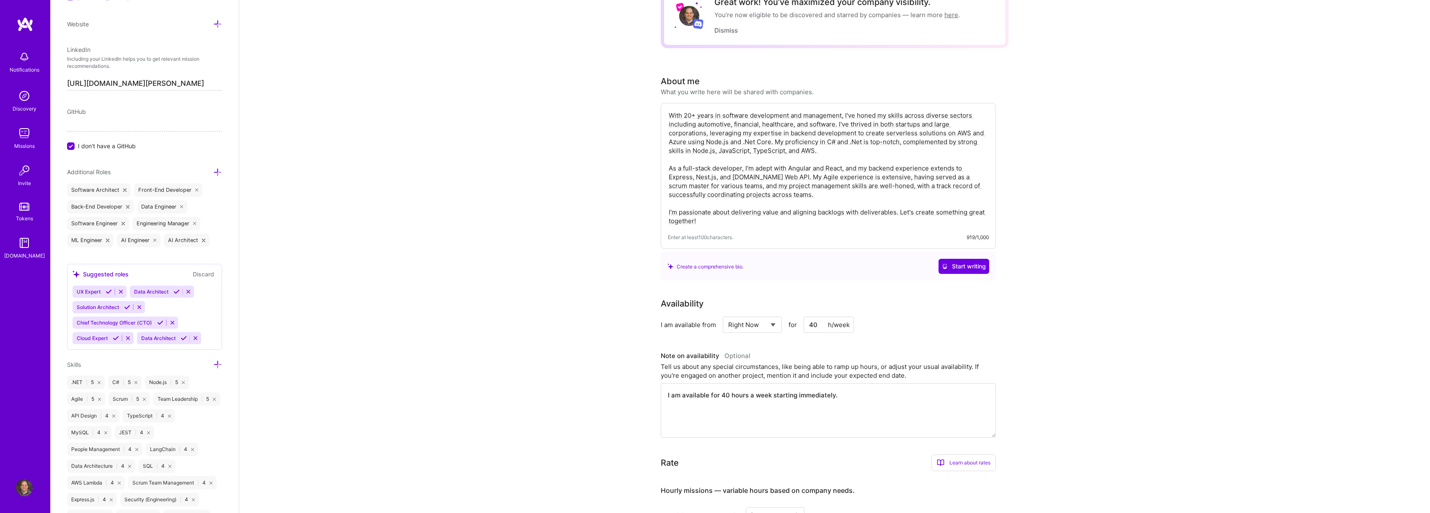
click at [124, 145] on span "I don't have a GitHub" at bounding box center [107, 146] width 58 height 9
click at [75, 145] on input "I don't have a GitHub" at bounding box center [72, 147] width 8 height 8
click at [134, 129] on input at bounding box center [144, 124] width 155 height 13
paste input "https://github.com/pedroadiaz"
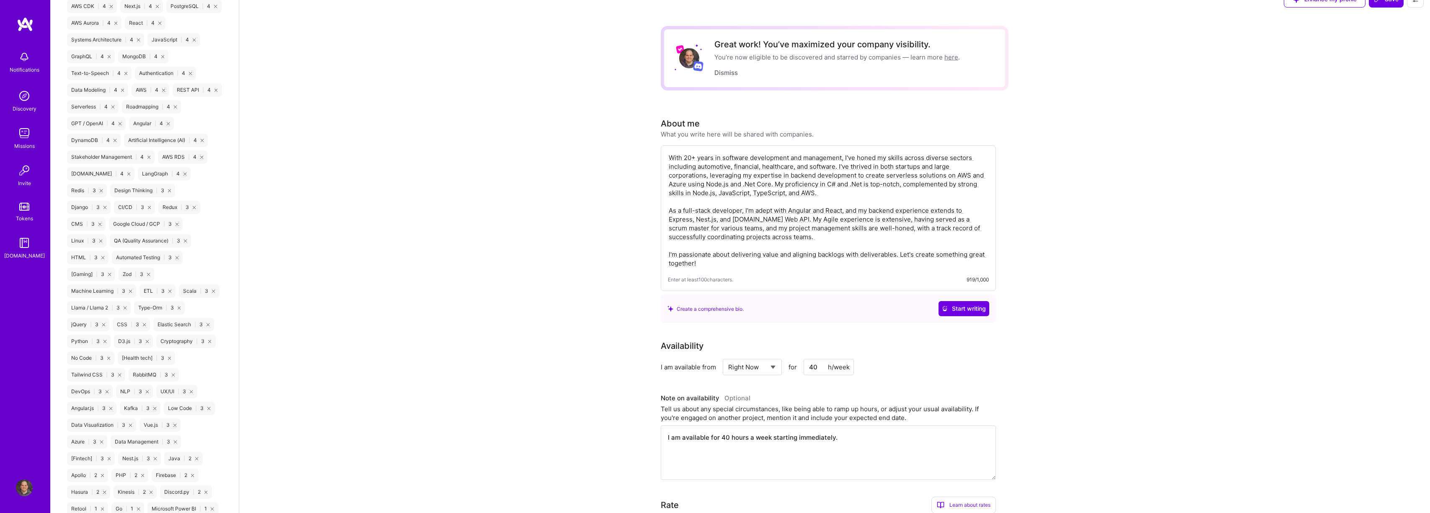
scroll to position [0, 0]
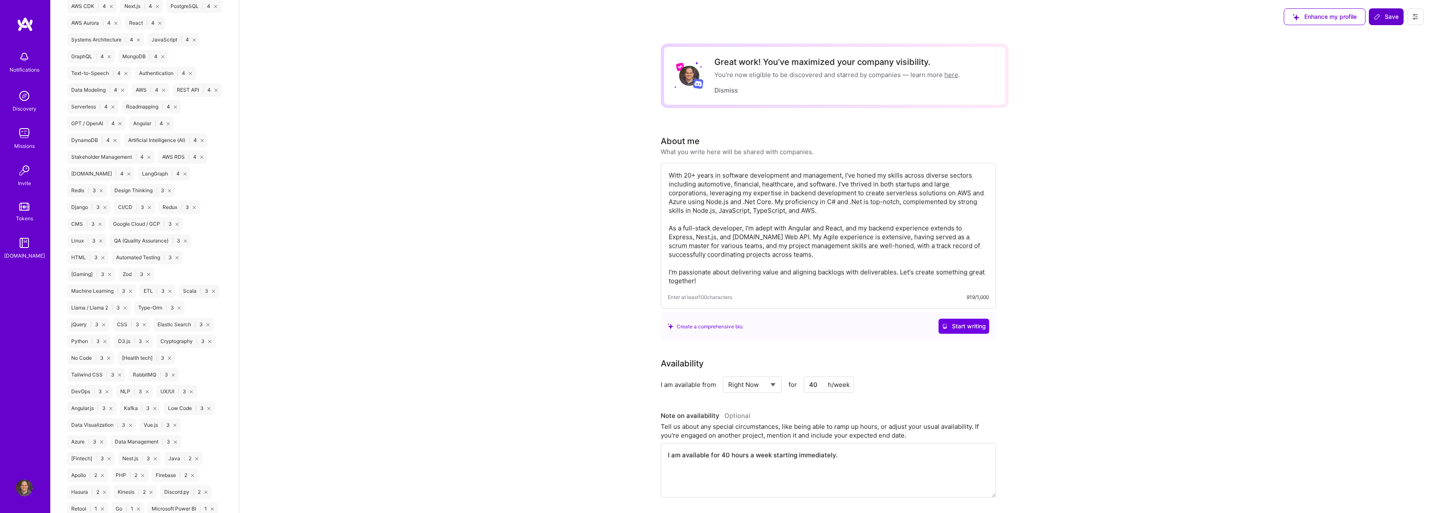
type input "https://github.com/pedroadiaz"
click at [627, 21] on button "Save" at bounding box center [1386, 16] width 35 height 17
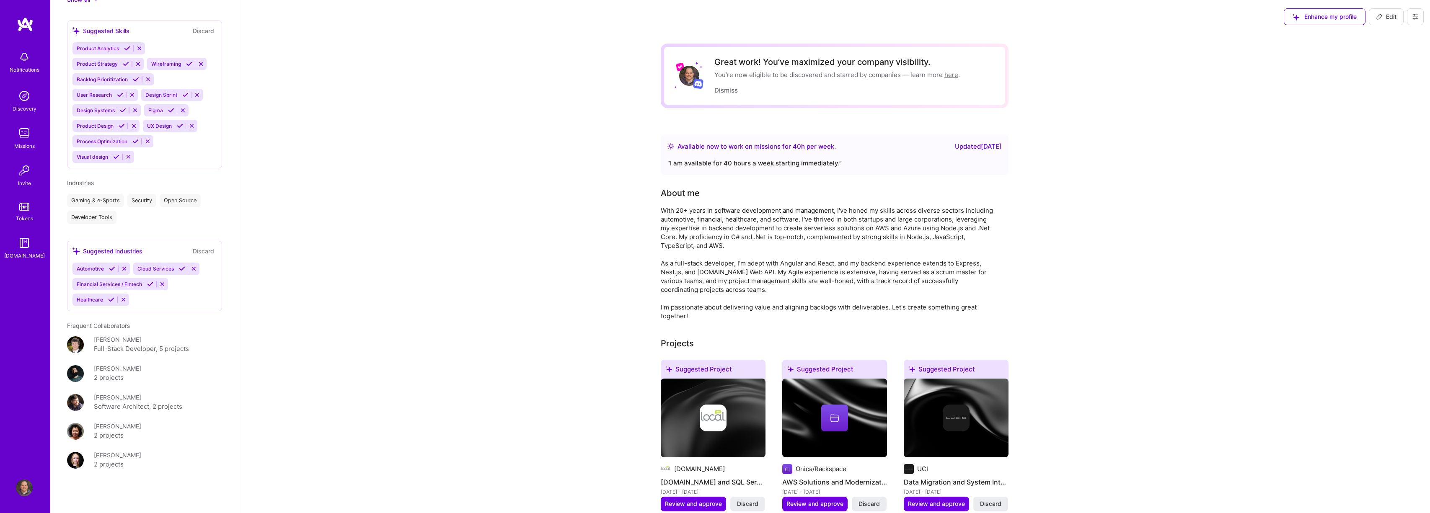
scroll to position [672, 0]
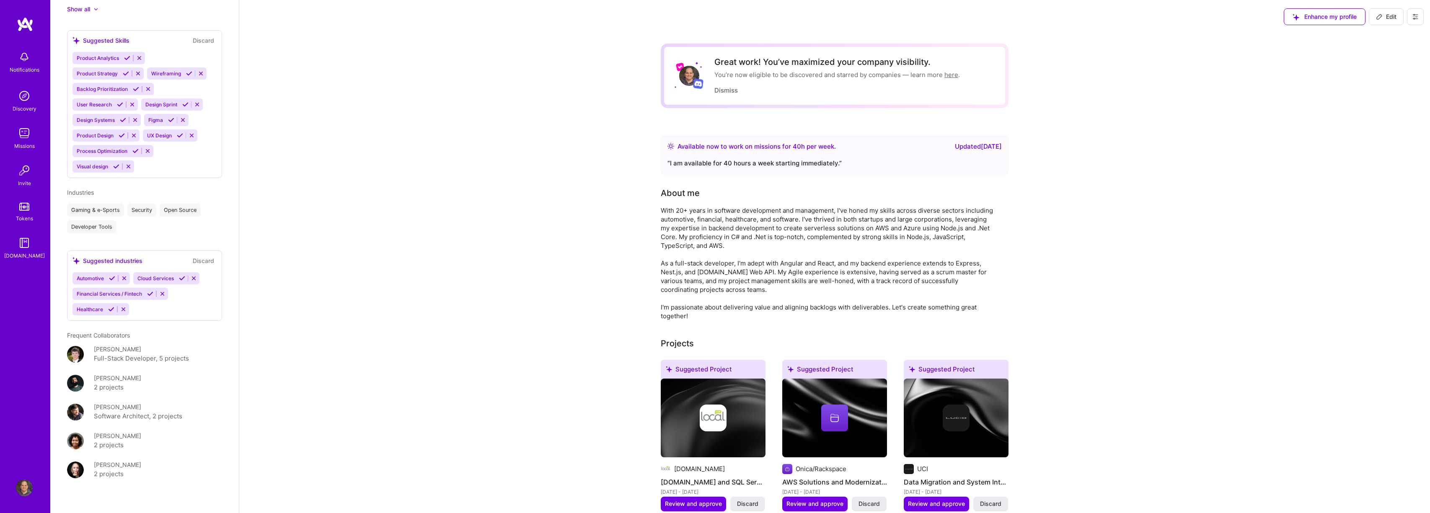
click at [16, 132] on img at bounding box center [24, 133] width 17 height 17
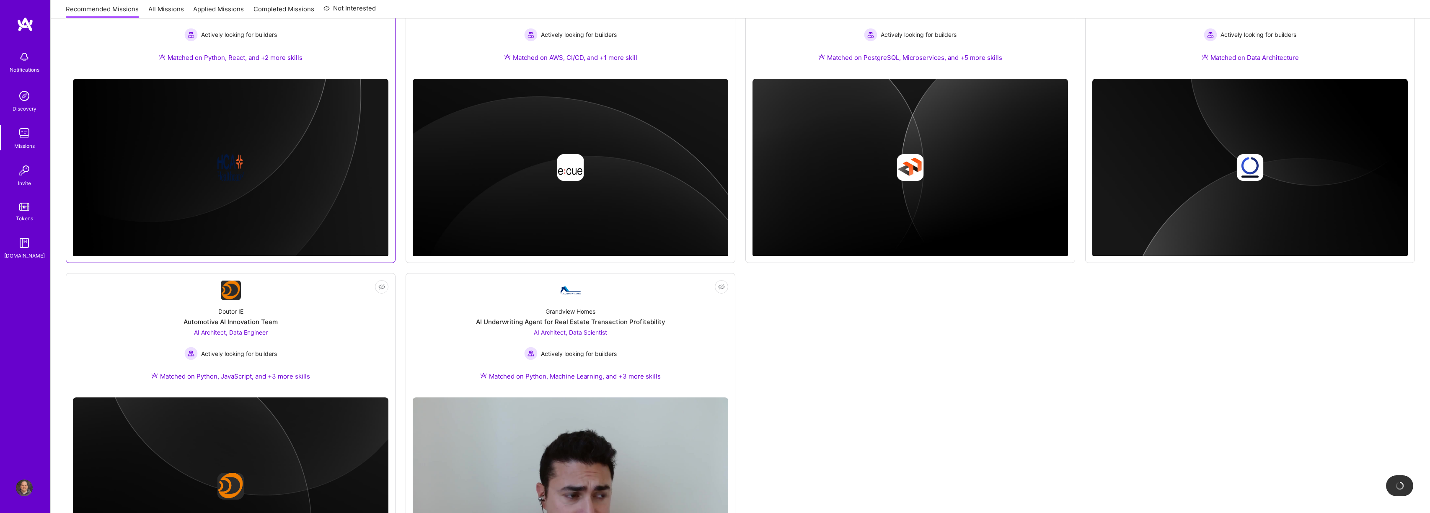
scroll to position [537, 0]
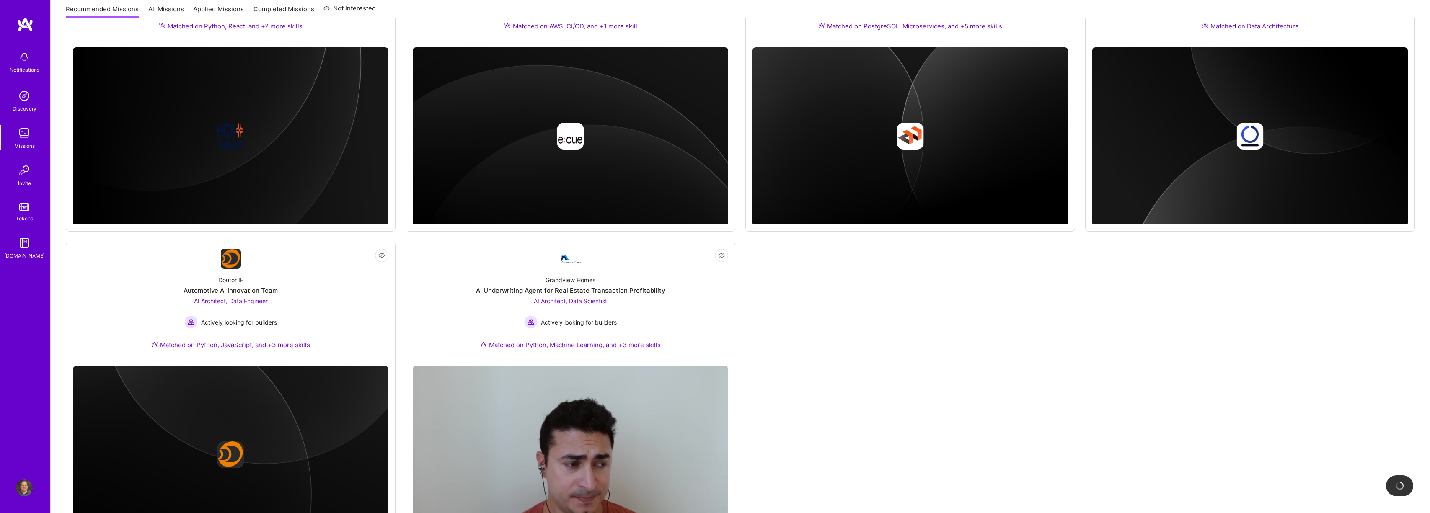
click at [627, 309] on div "Not Interested KPMG AI & Behavioral Science Platform Front-End Developer Active…" at bounding box center [740, 77] width 1349 height 947
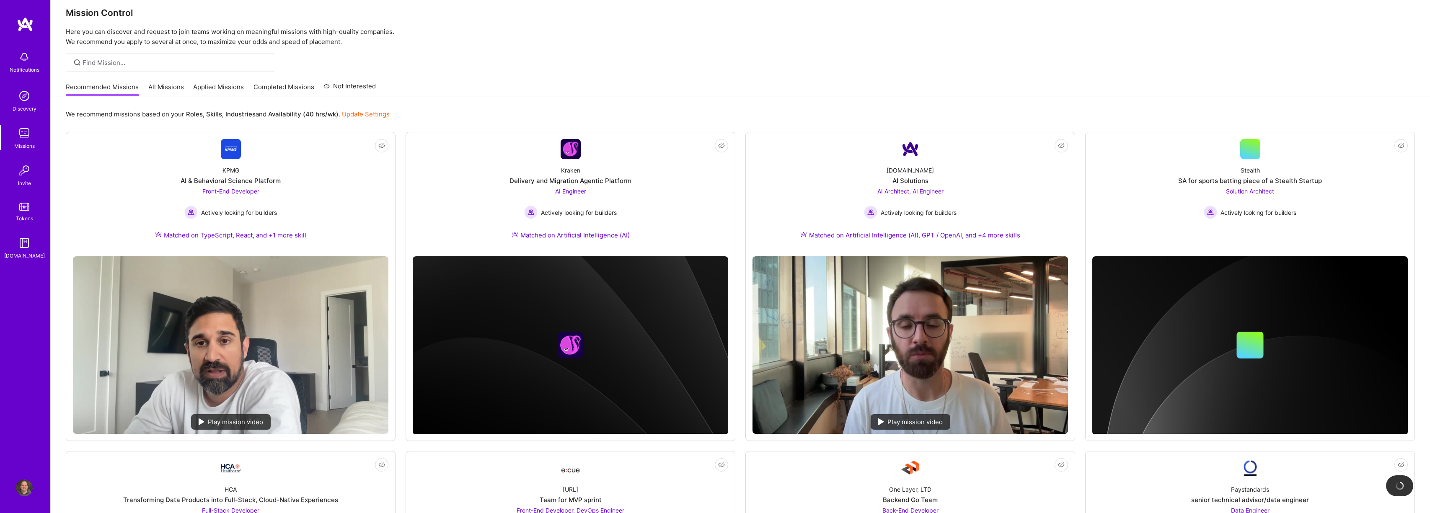
scroll to position [0, 0]
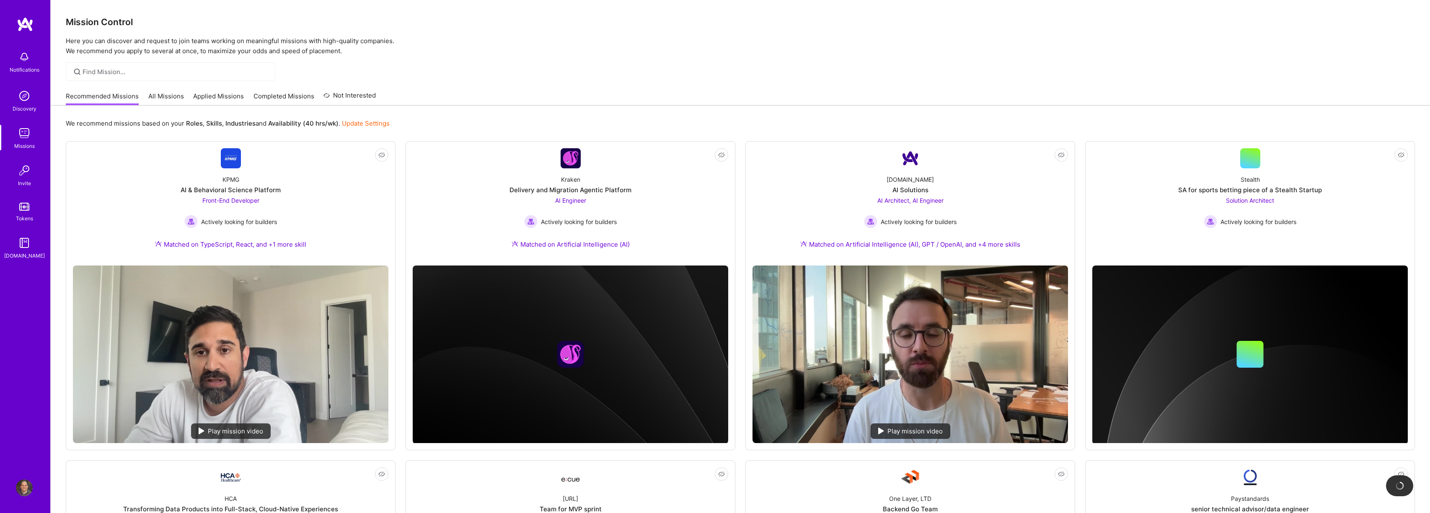
click at [230, 96] on link "Applied Missions" at bounding box center [218, 99] width 51 height 14
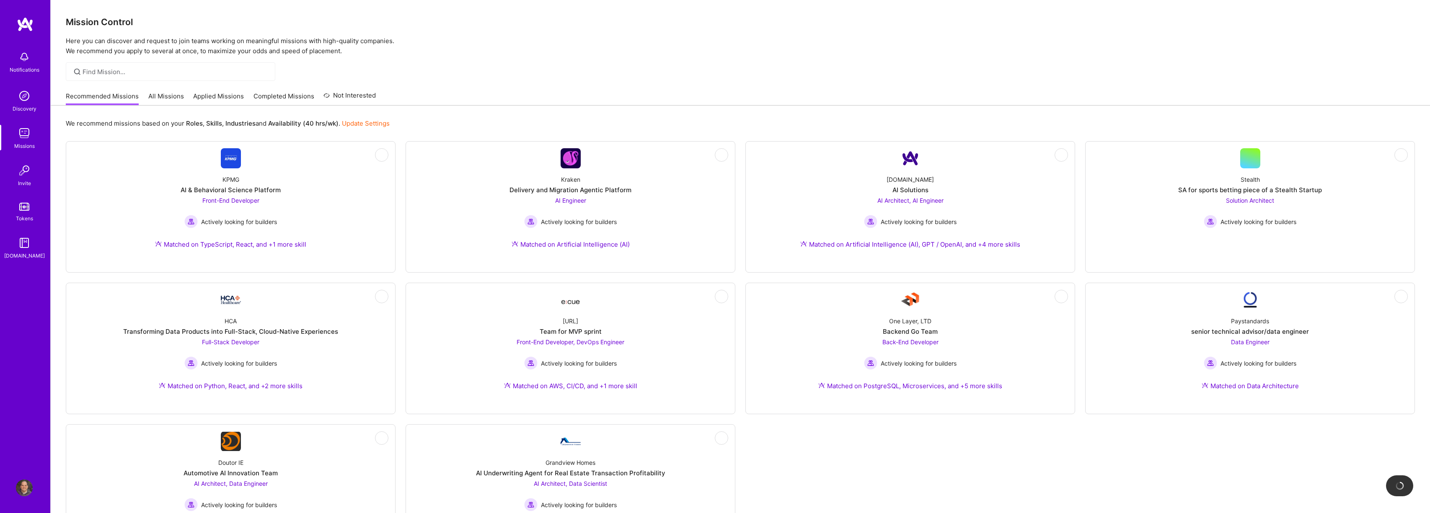
click at [230, 96] on link "Applied Missions" at bounding box center [218, 99] width 51 height 14
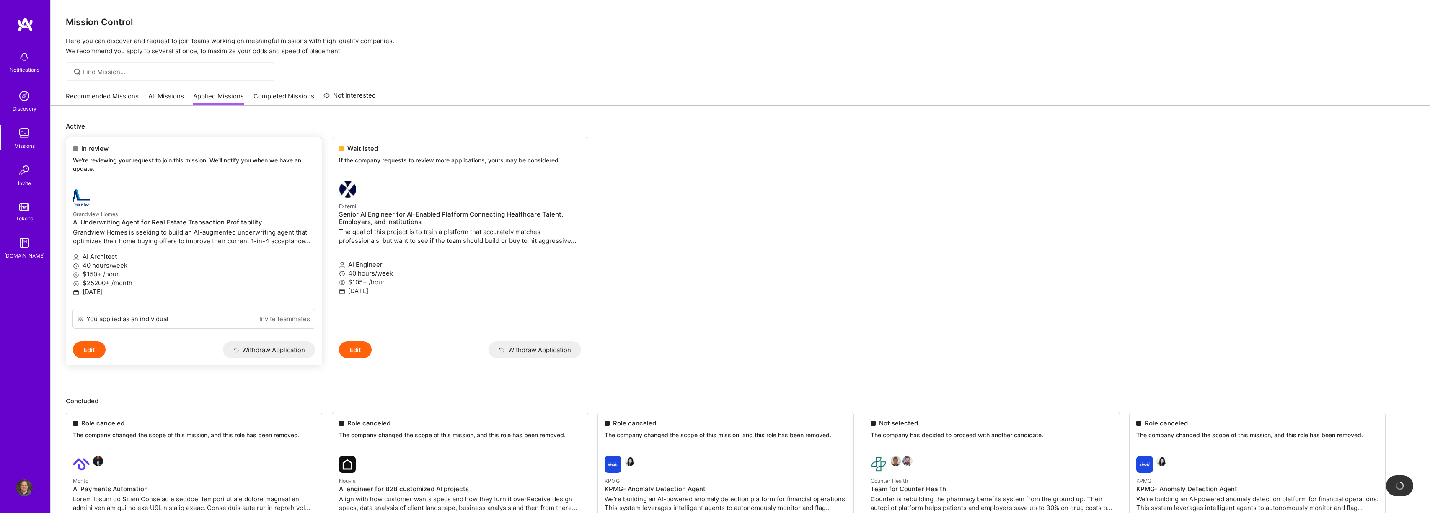
click at [255, 194] on link "Grandview Homes AI Underwriting Agent for Real Estate Transaction Profitability…" at bounding box center [194, 246] width 256 height 127
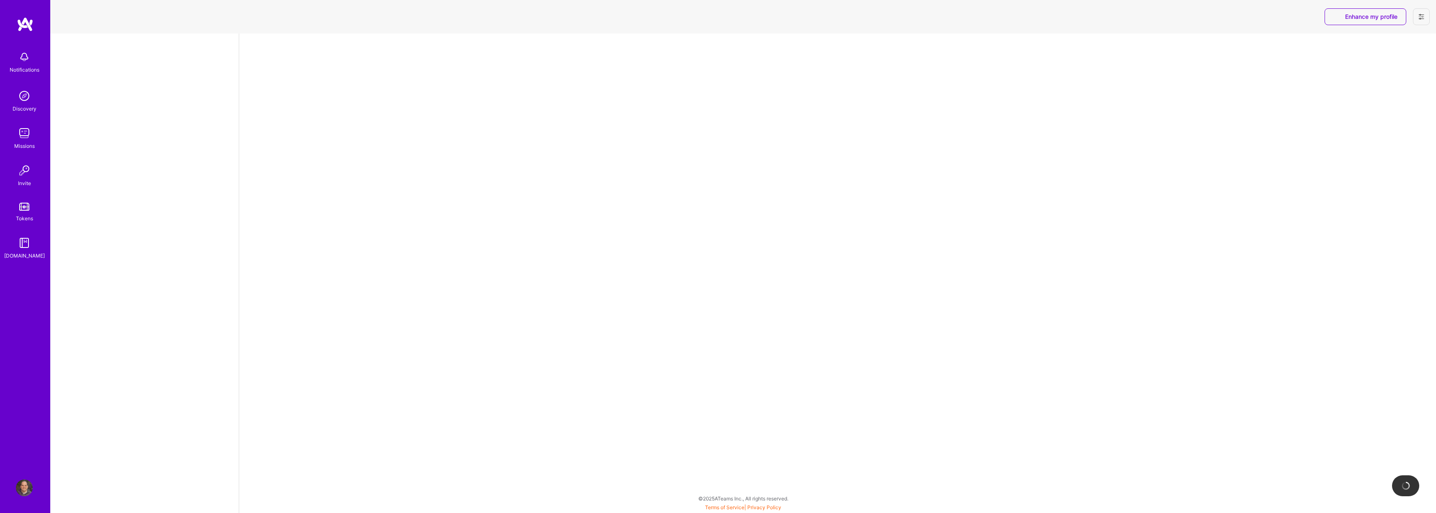
select select "US"
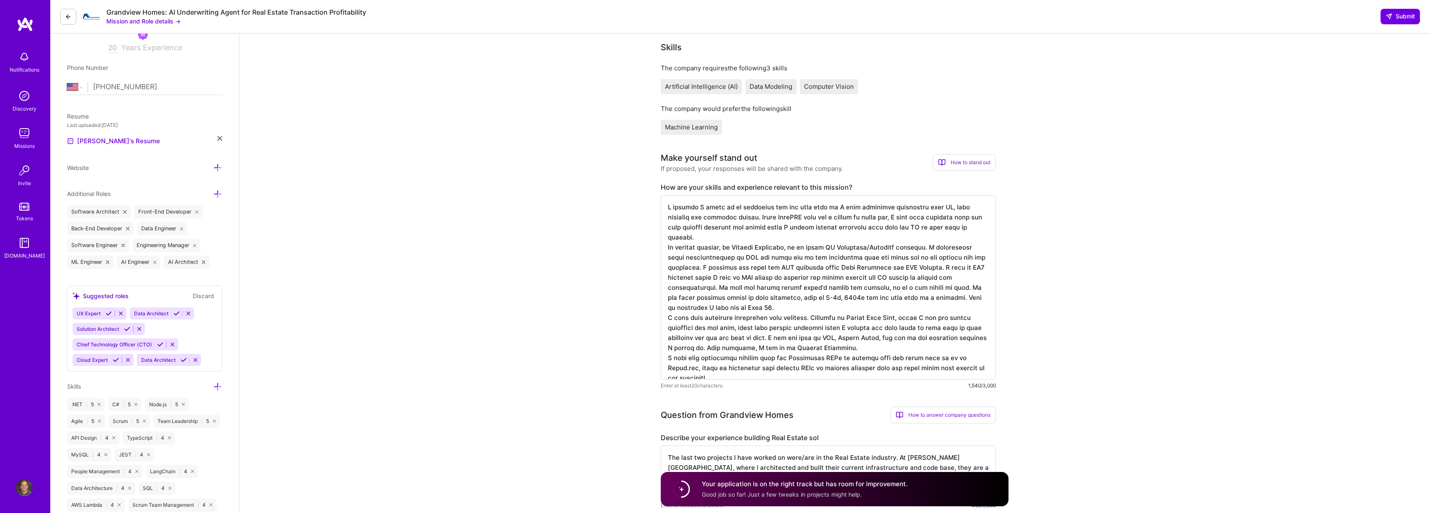
scroll to position [162, 0]
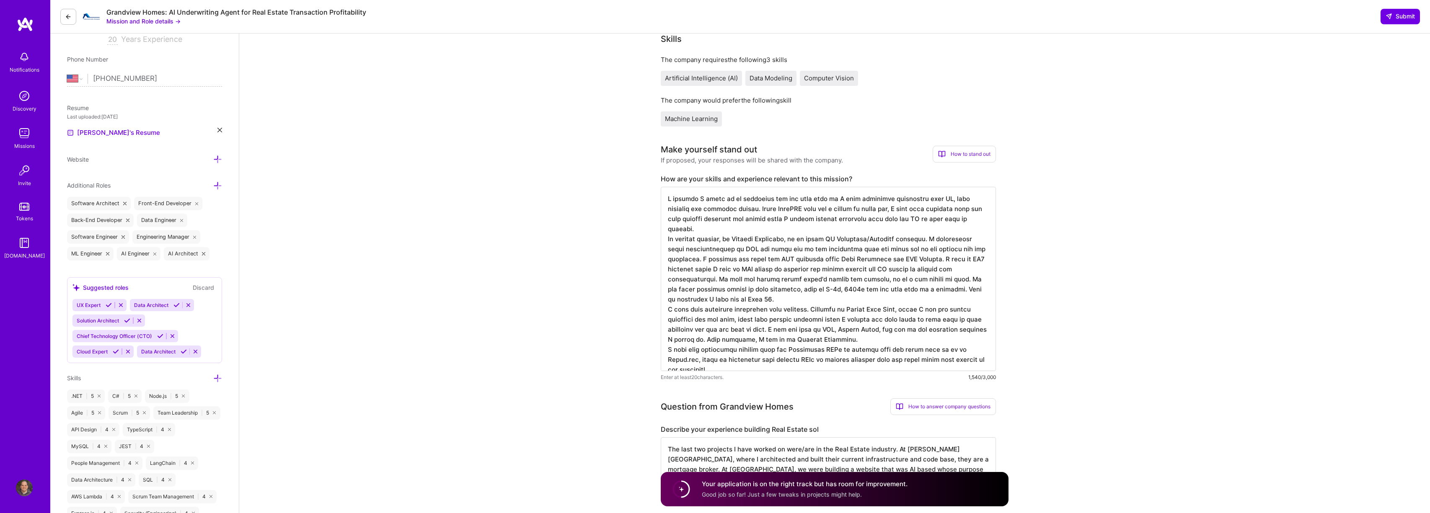
click at [627, 287] on textarea at bounding box center [828, 279] width 335 height 184
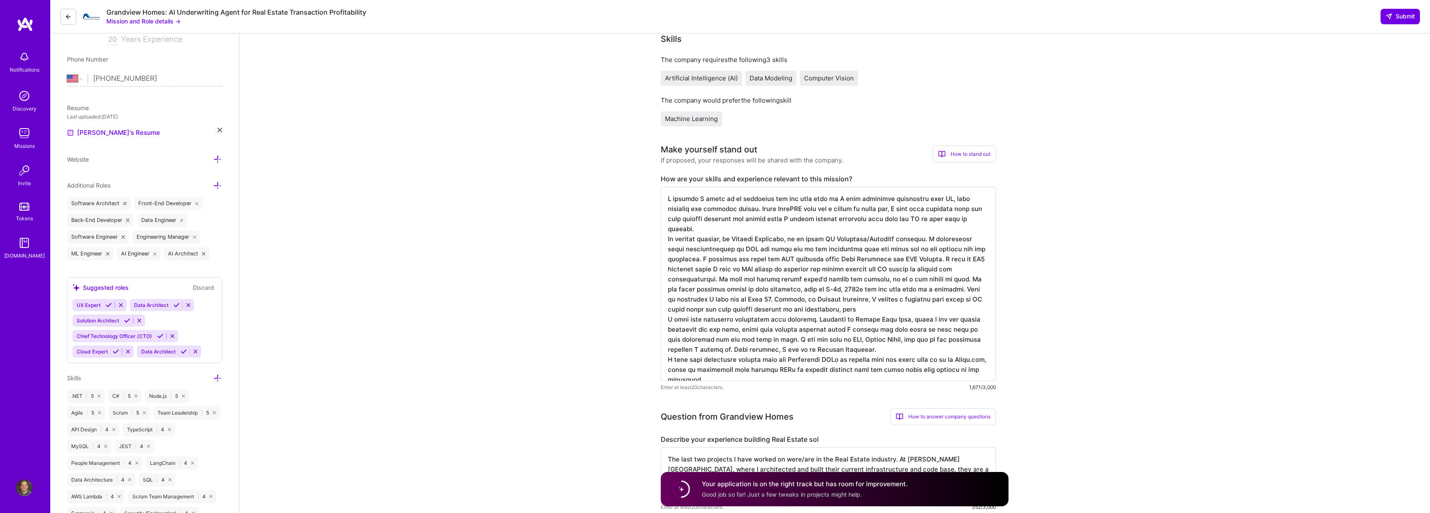
type textarea "I believe I would be an excellent fit for this role as I have extensive experie…"
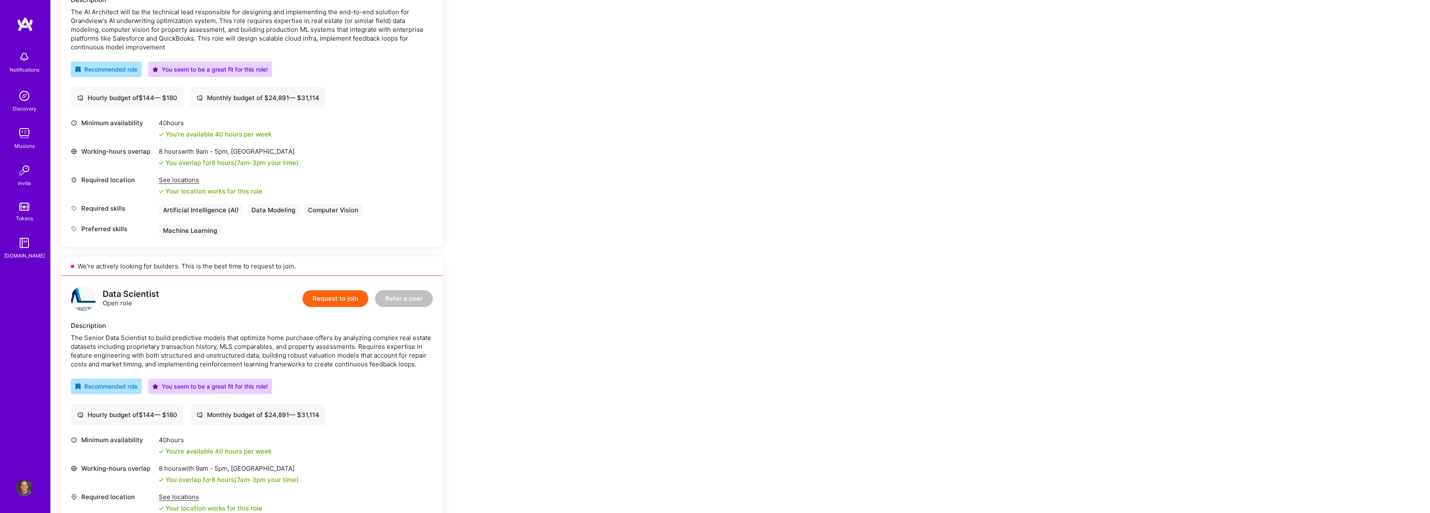
scroll to position [168, 0]
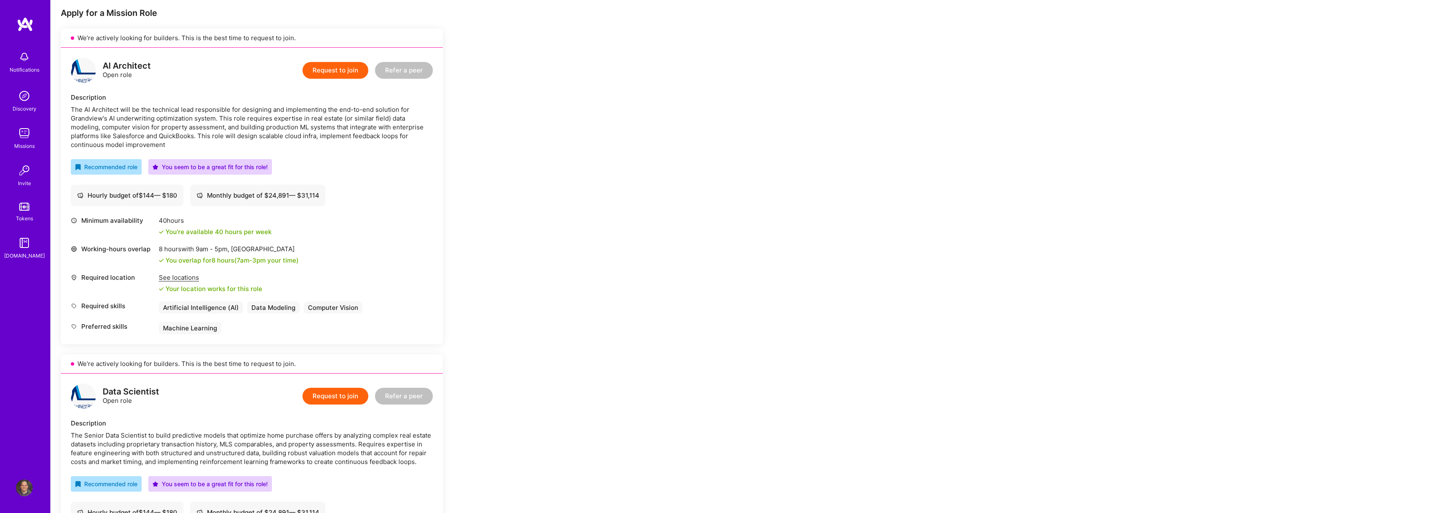
click at [345, 74] on button "Request to join" at bounding box center [335, 70] width 66 height 17
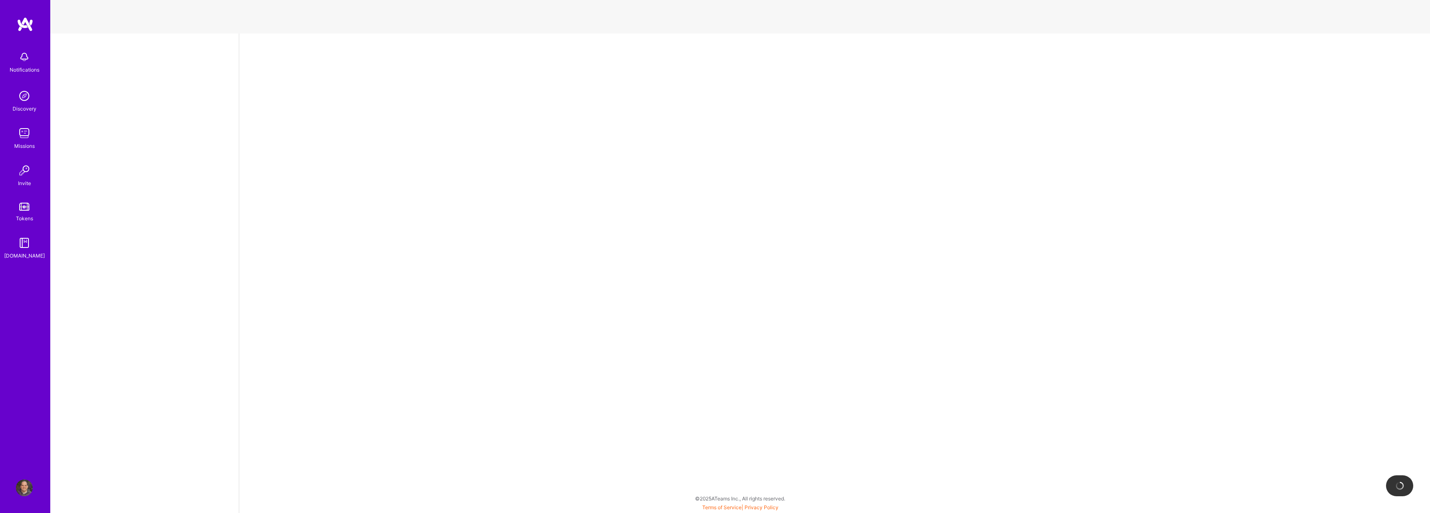
select select "US"
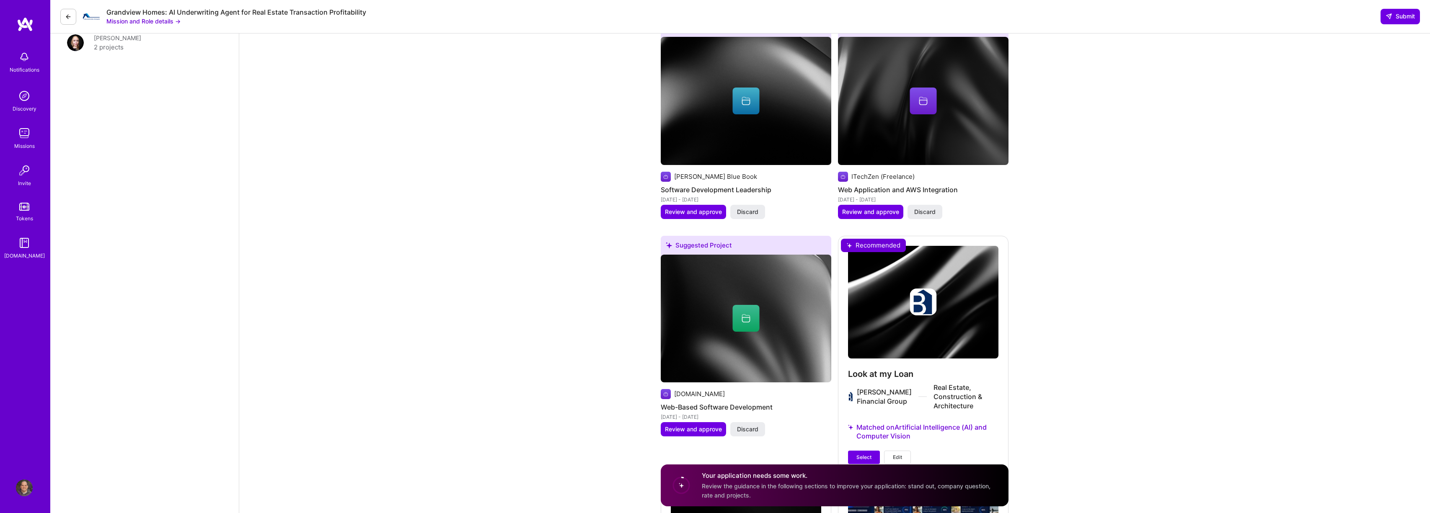
scroll to position [1787, 0]
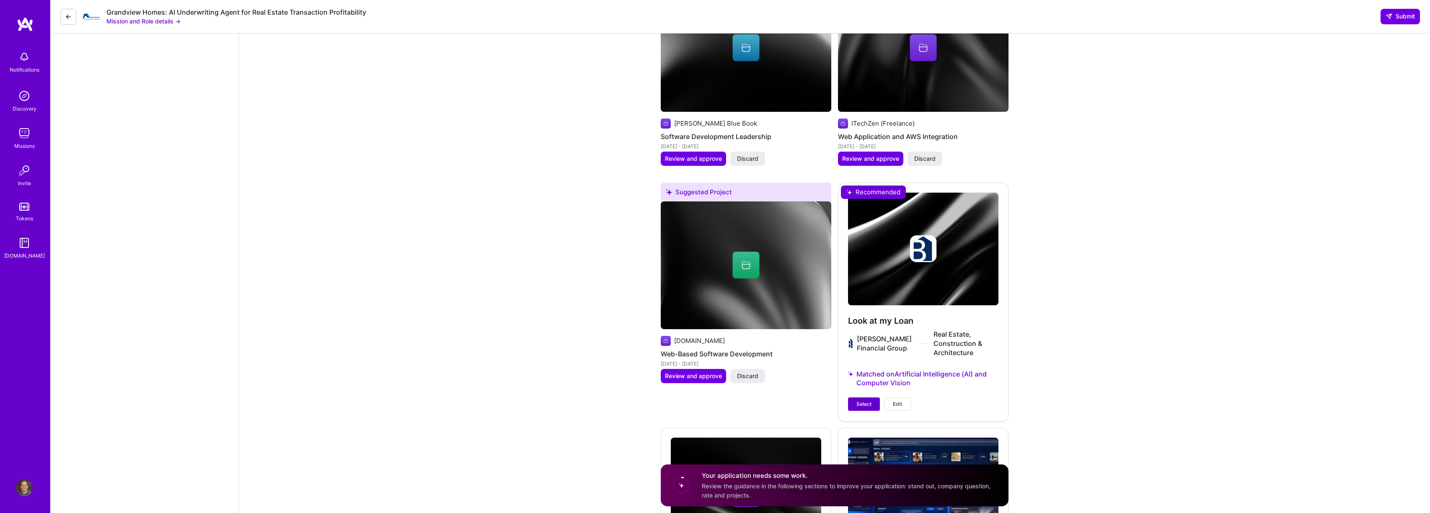
click at [870, 400] on button "Select" at bounding box center [864, 404] width 32 height 13
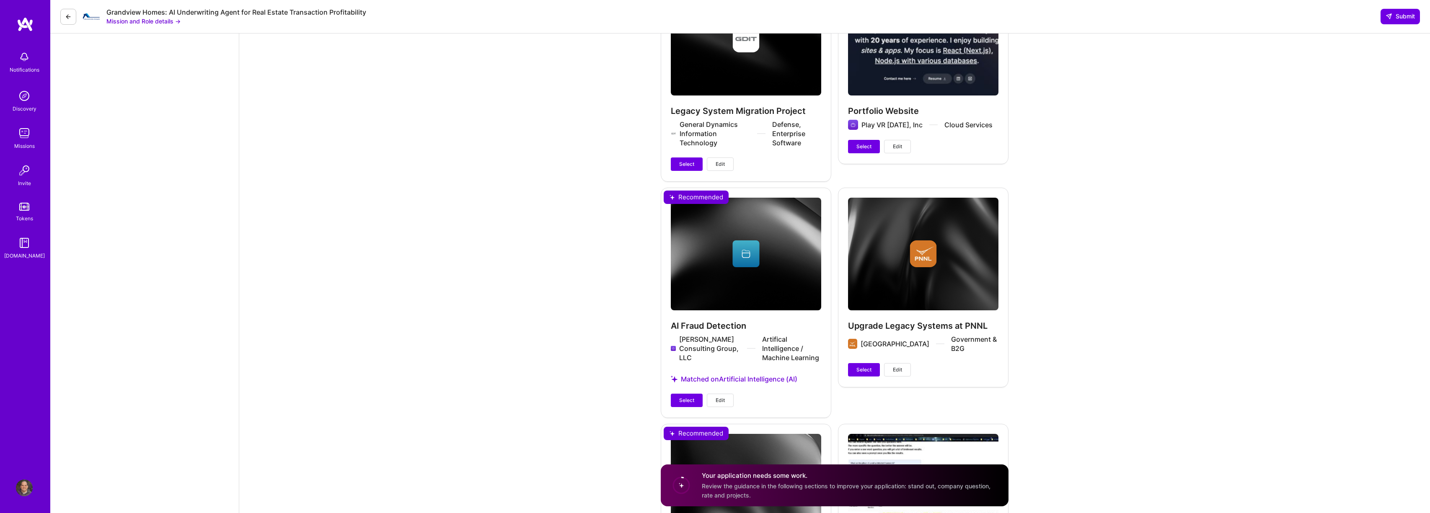
scroll to position [2866, 0]
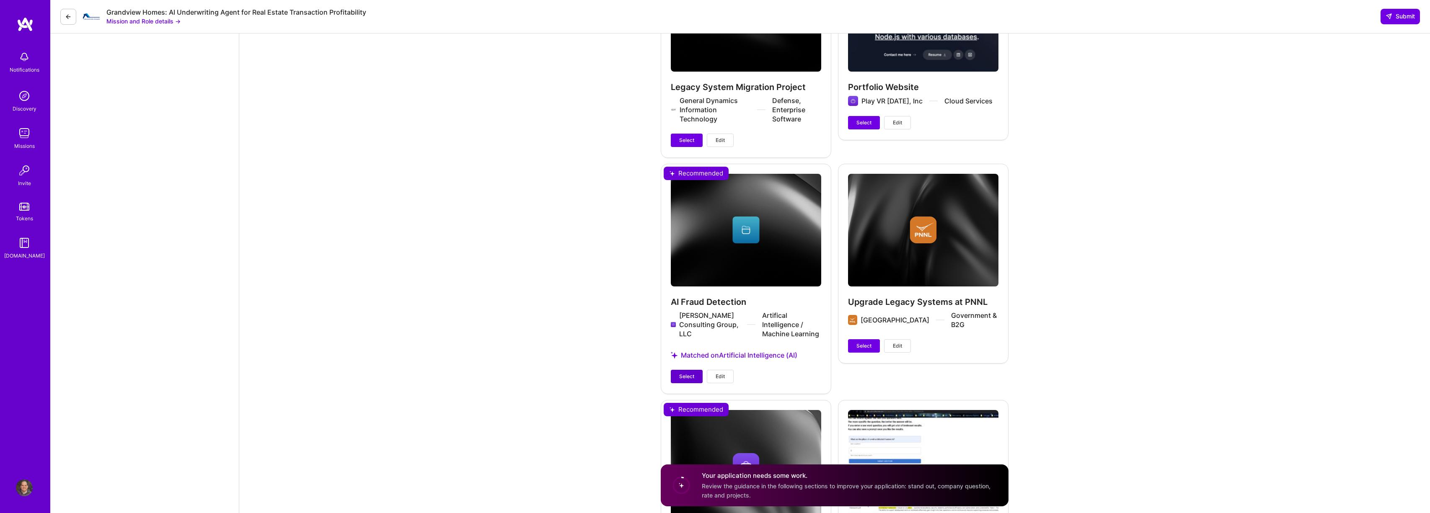
click at [685, 373] on span "Select" at bounding box center [686, 377] width 15 height 8
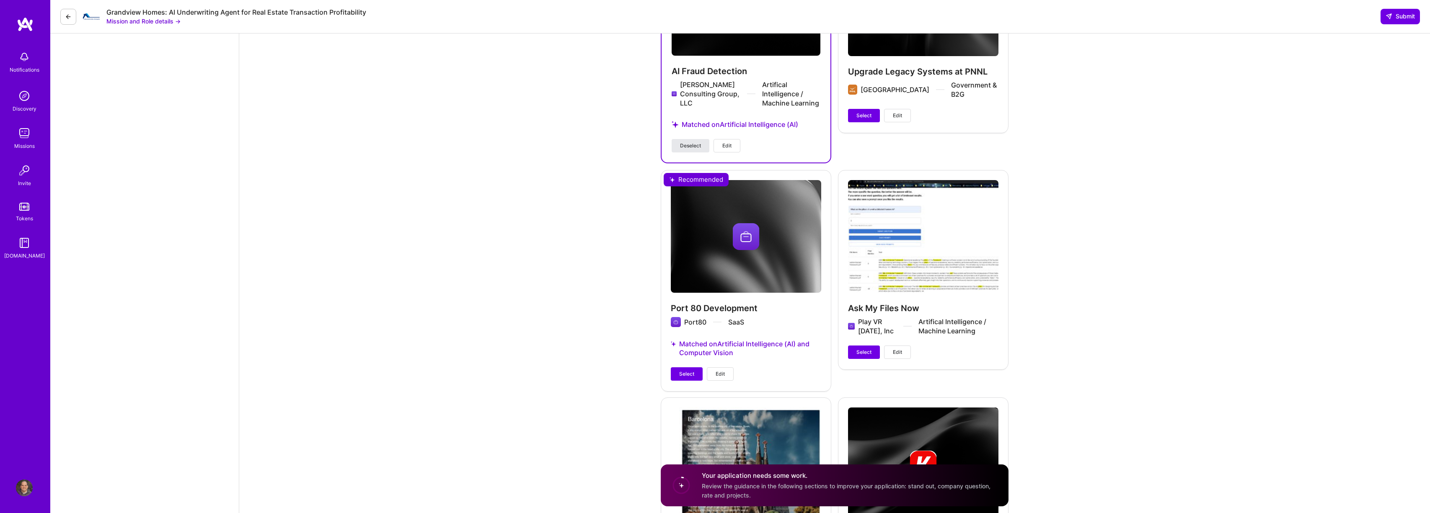
scroll to position [3101, 0]
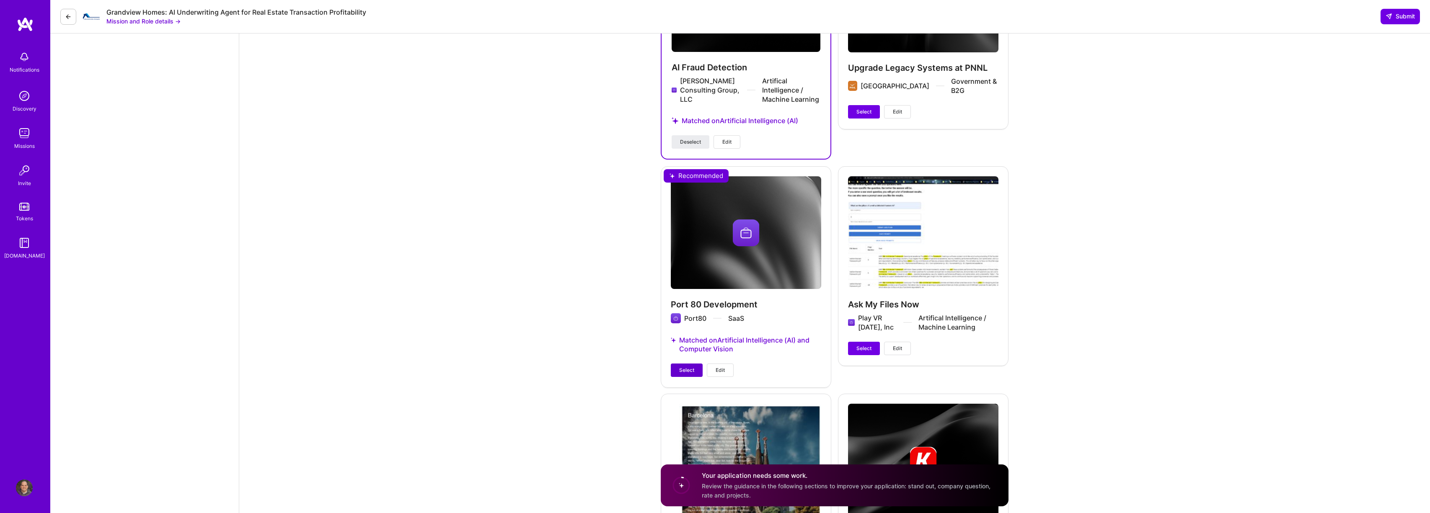
click at [688, 364] on button "Select" at bounding box center [687, 370] width 32 height 13
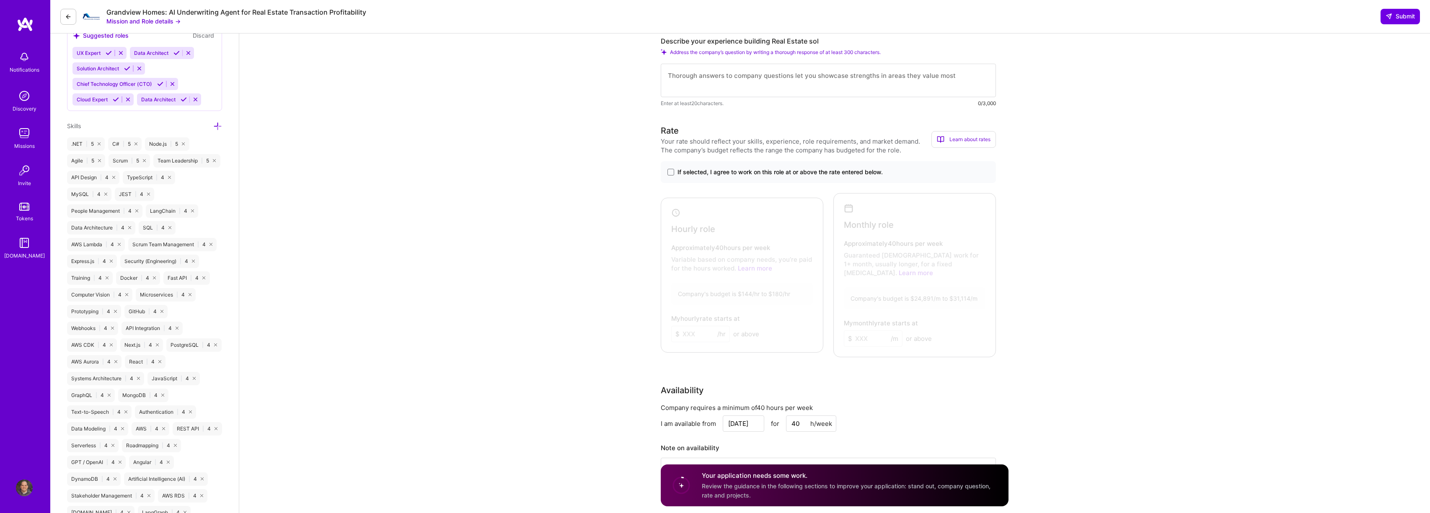
scroll to position [381, 0]
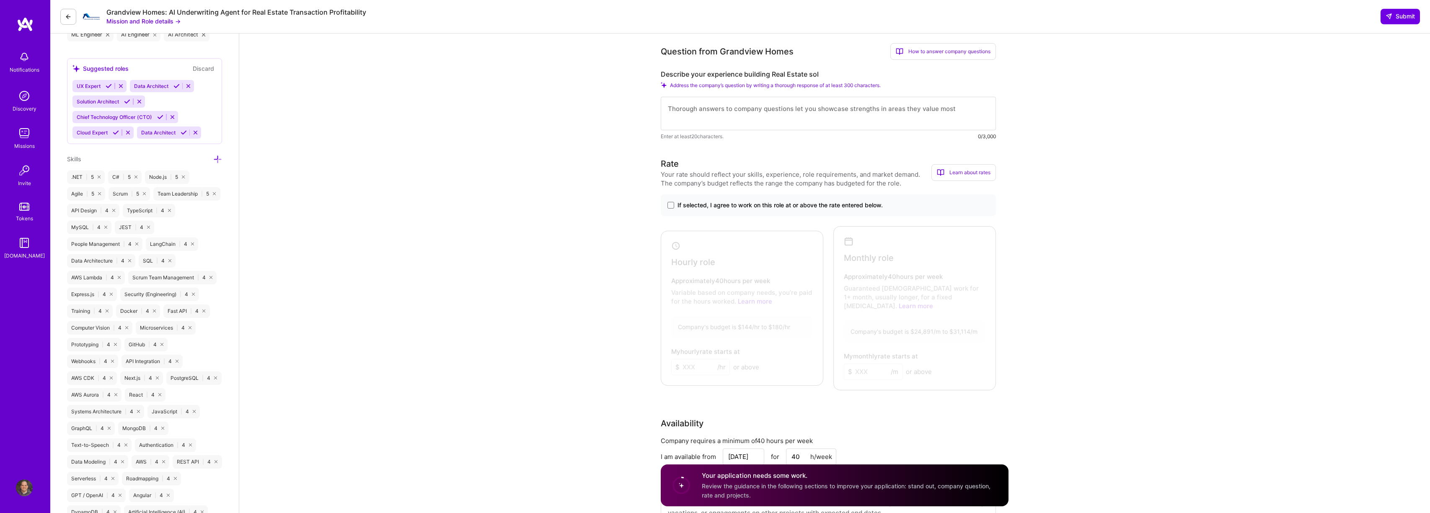
click at [840, 207] on span "If selected, I agree to work on this role at or above the rate entered below." at bounding box center [779, 205] width 205 height 8
click at [0, 0] on input "If selected, I agree to work on this role at or above the rate entered below." at bounding box center [0, 0] width 0 height 0
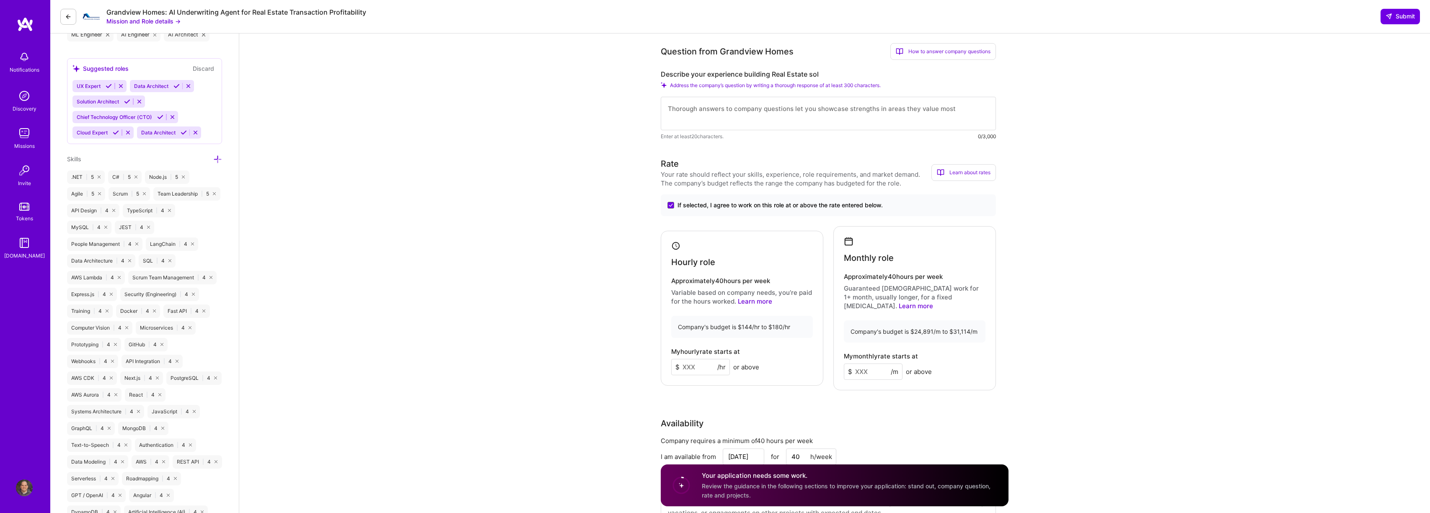
click at [689, 365] on input at bounding box center [700, 367] width 59 height 16
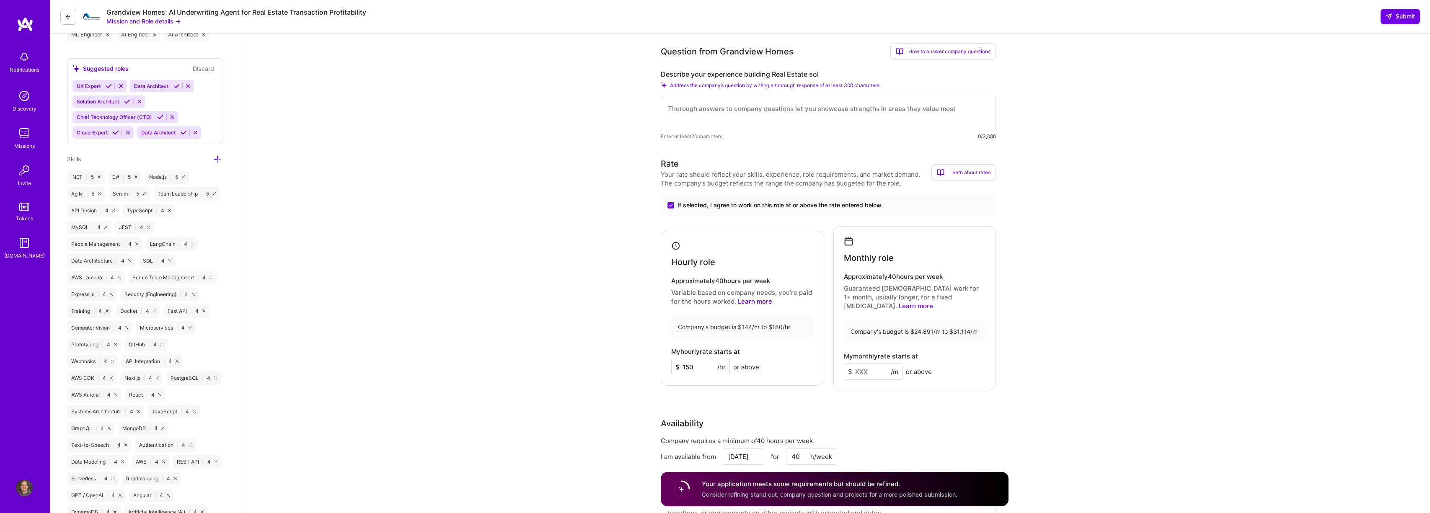
type input "150"
click at [882, 365] on input at bounding box center [873, 372] width 59 height 16
click at [880, 367] on input "27000" at bounding box center [873, 372] width 59 height 16
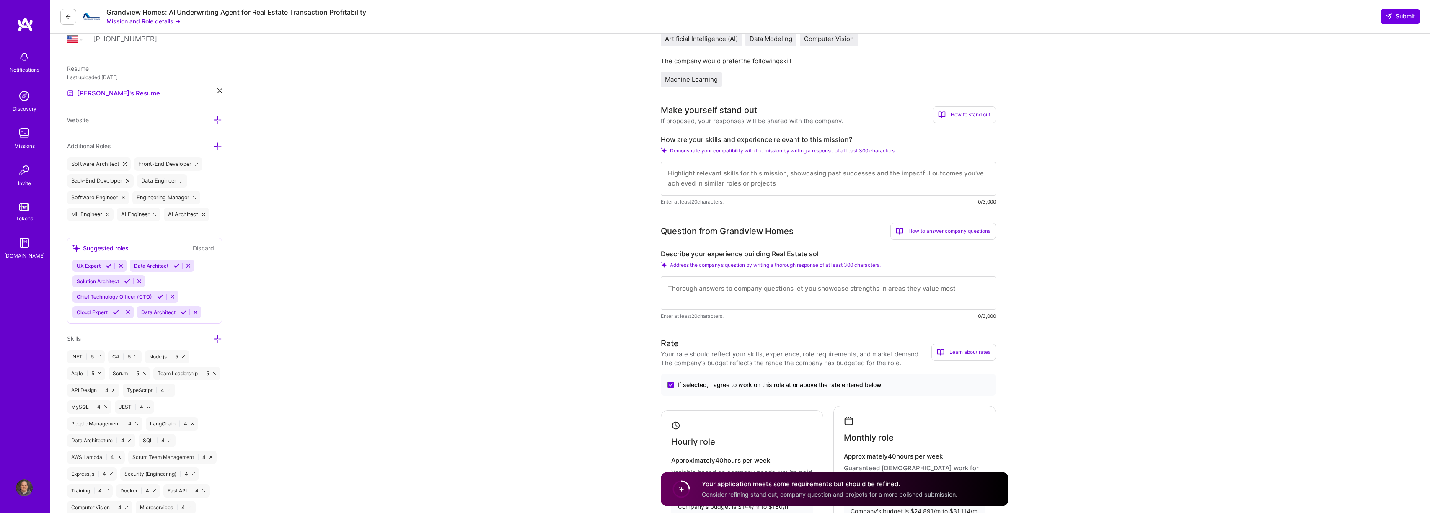
scroll to position [173, 0]
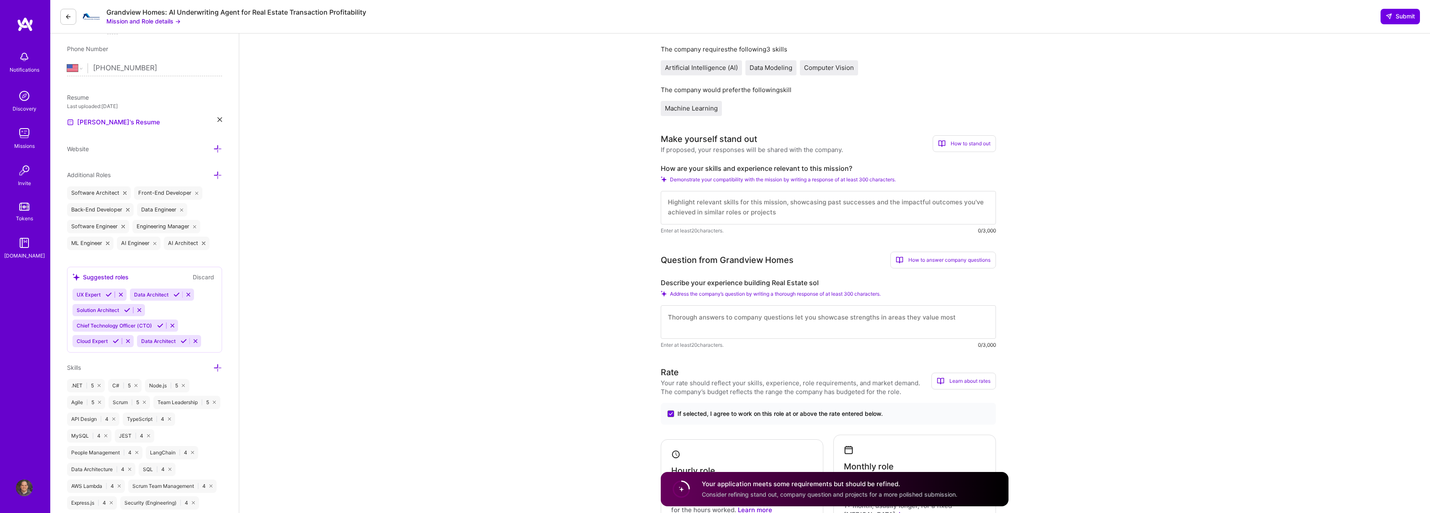
type input "25200"
click at [850, 320] on textarea at bounding box center [828, 322] width 335 height 34
click at [811, 283] on label "Describe your experience building Real Estate sol" at bounding box center [828, 283] width 335 height 9
click at [824, 318] on textarea at bounding box center [828, 322] width 335 height 34
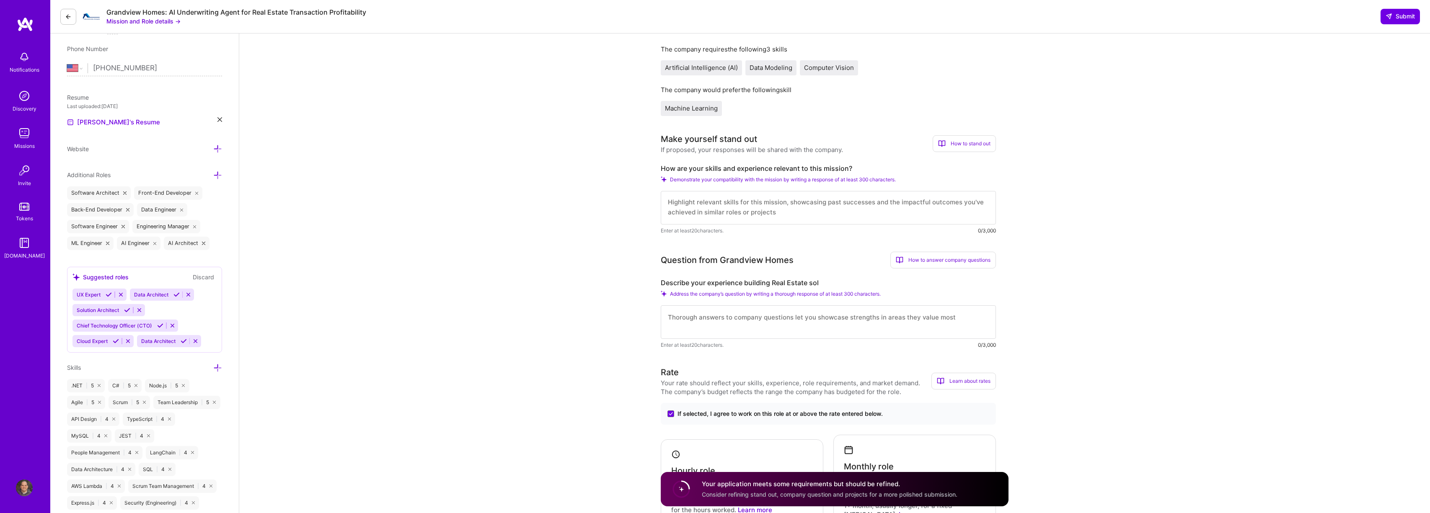
type textarea "B"
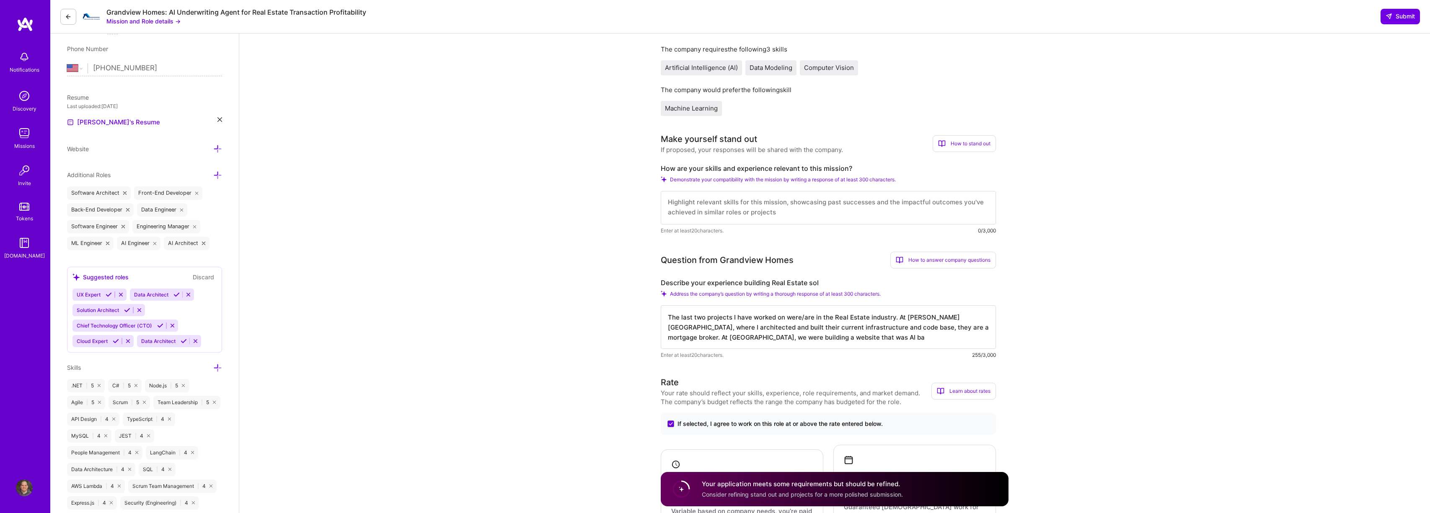
type textarea "The last two projects I have worked on were/are in the Real Estate industry. At…"
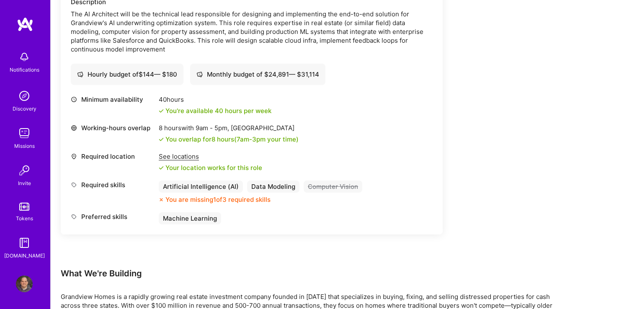
scroll to position [382, 0]
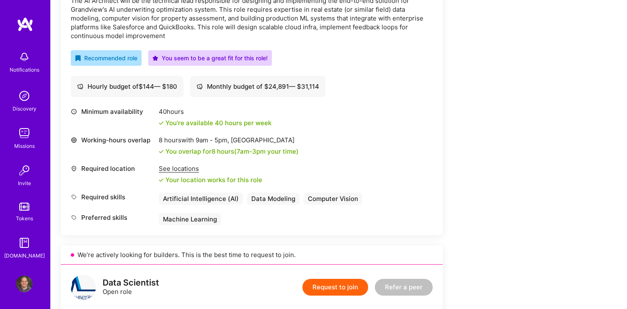
scroll to position [278, 0]
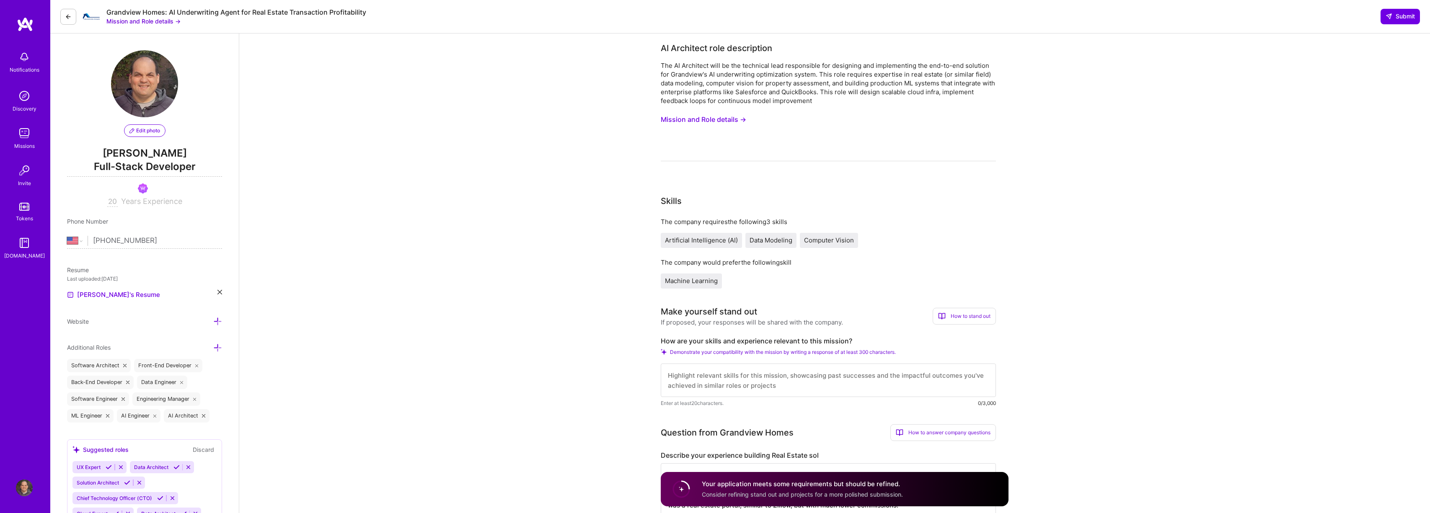
select select "US"
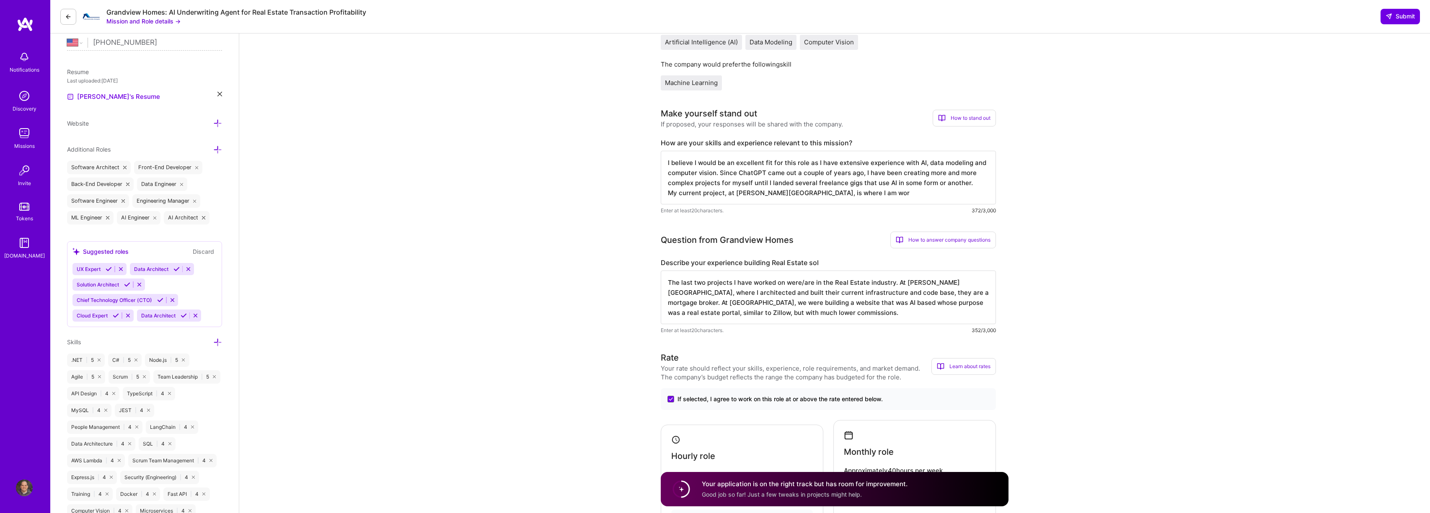
type textarea "I believe I would be an excellent fit for this role as I have extensive experie…"
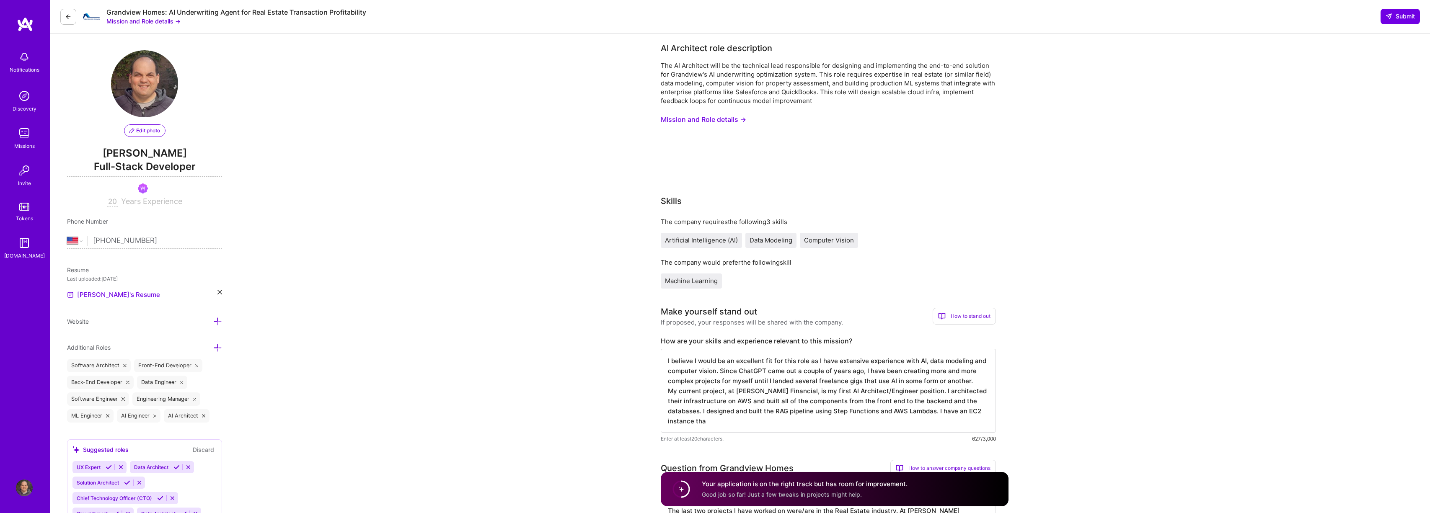
select select "US"
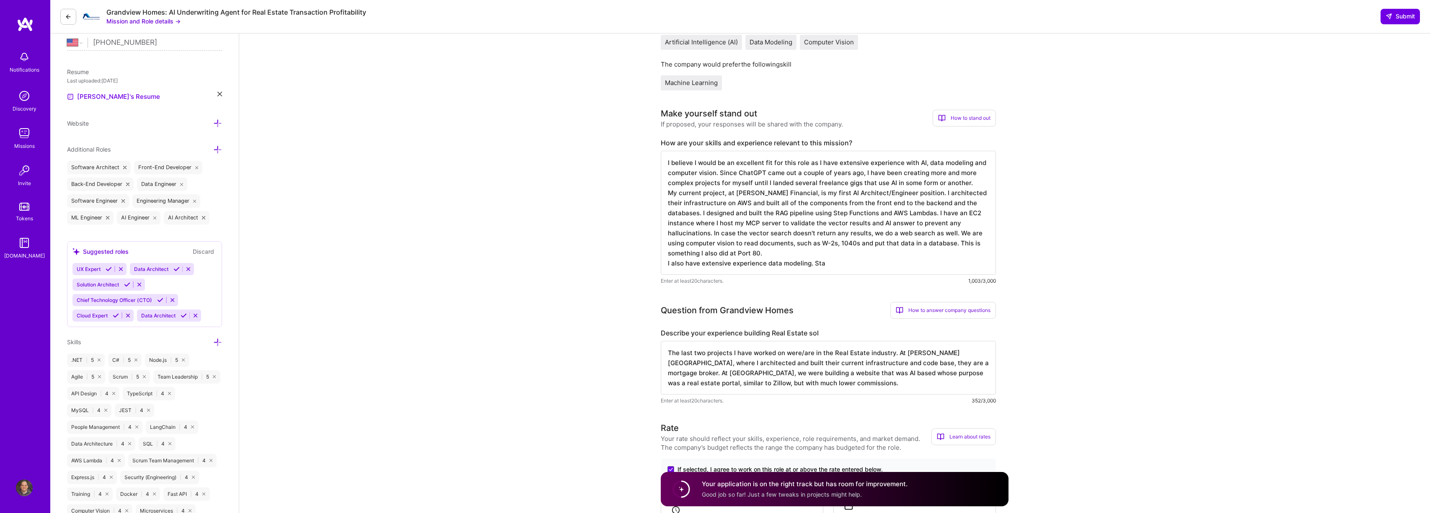
type textarea "I believe I would be an excellent fit for this role as I have extensive experie…"
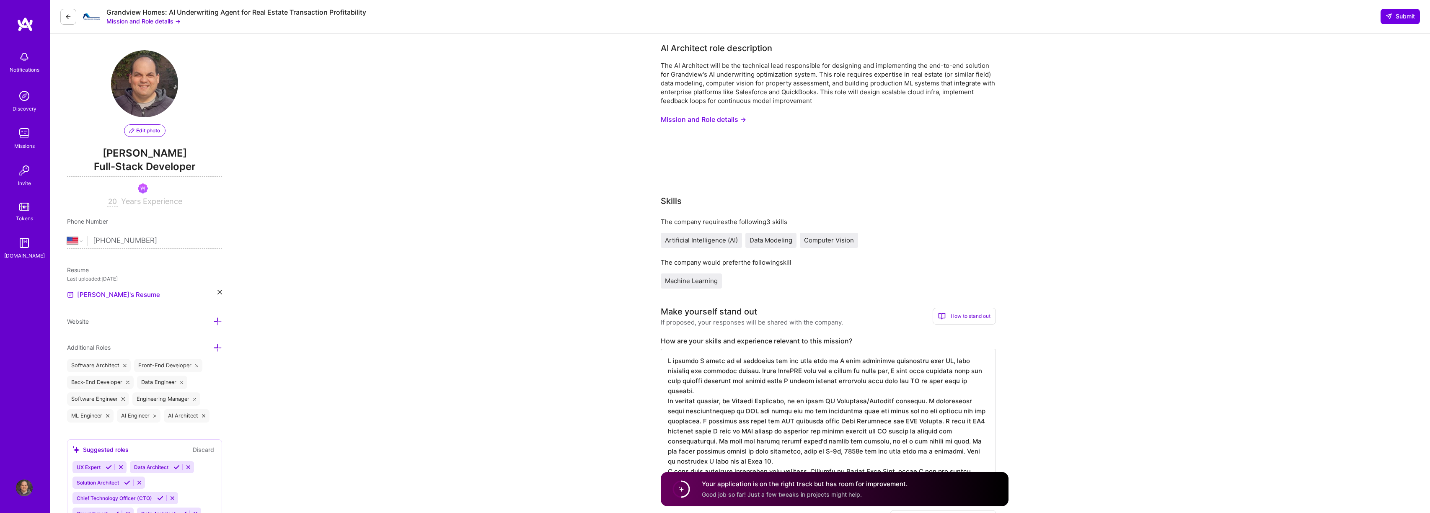
select select "US"
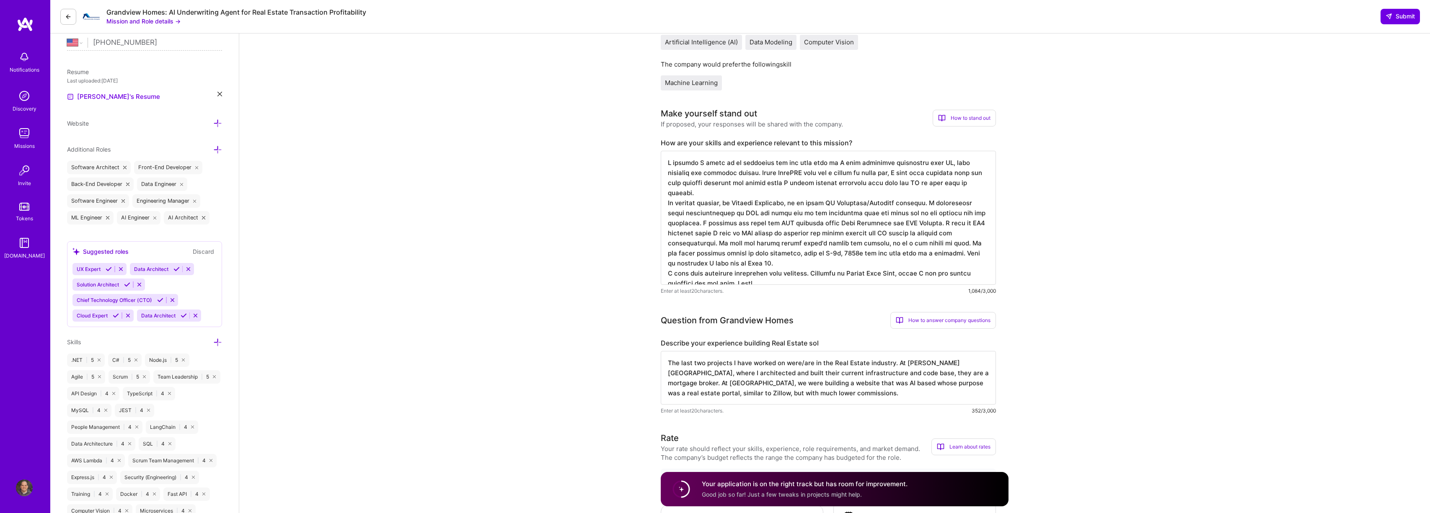
drag, startPoint x: 733, startPoint y: 273, endPoint x: 760, endPoint y: 274, distance: 27.2
click at [760, 274] on textarea at bounding box center [828, 218] width 335 height 134
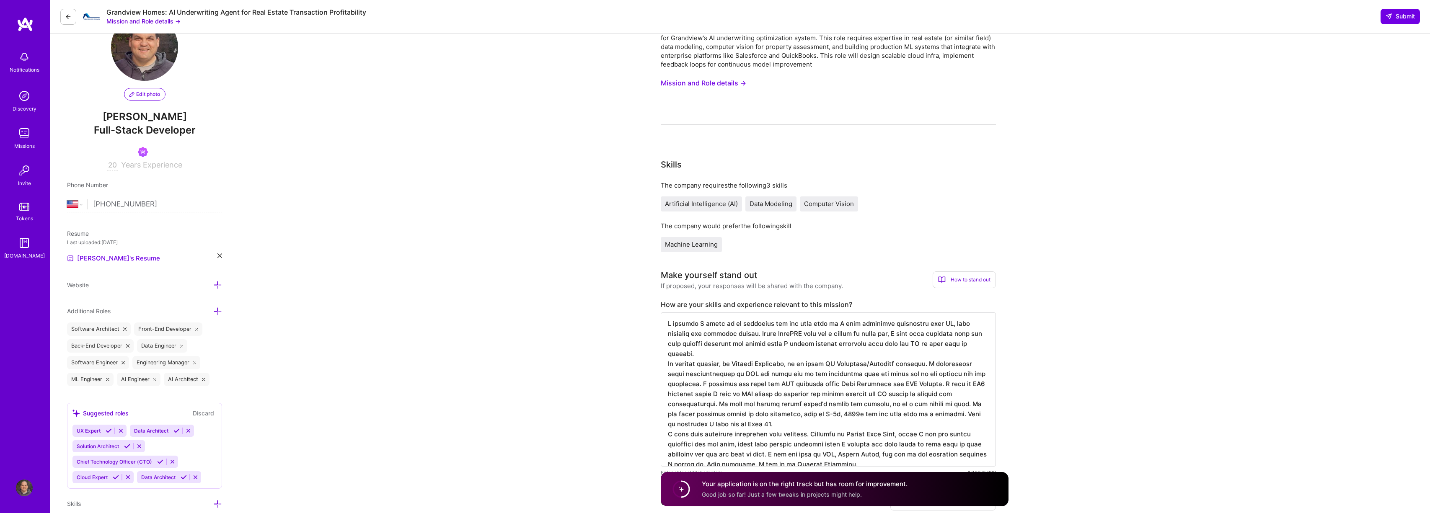
scroll to position [71, 0]
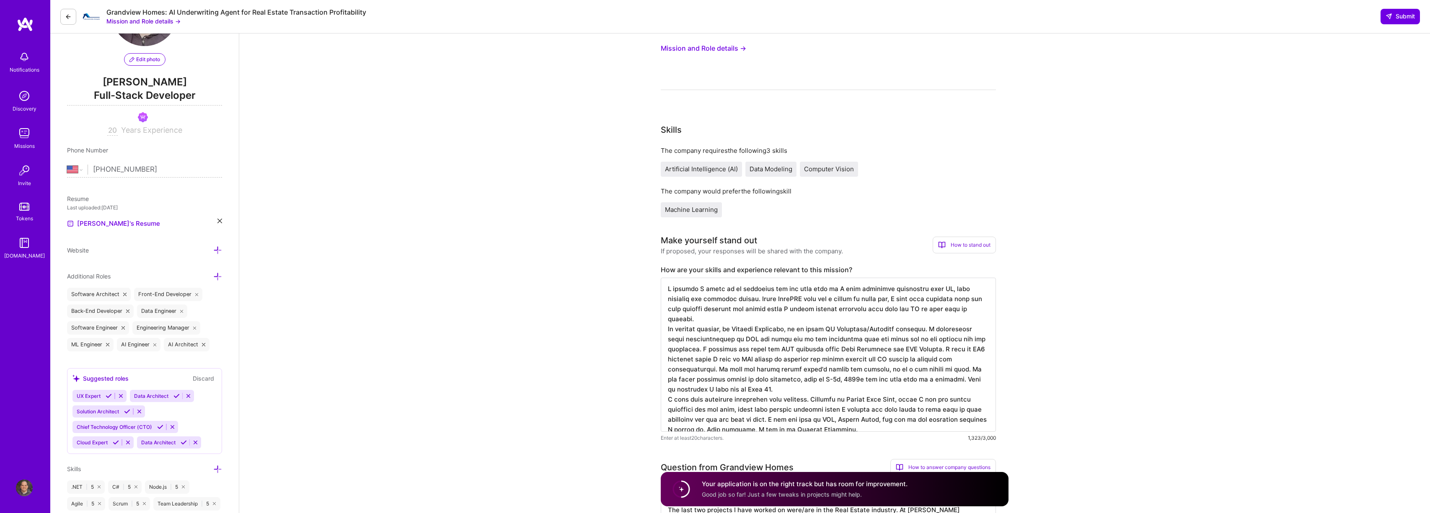
click at [932, 419] on textarea at bounding box center [828, 355] width 335 height 154
type textarea "I believe I would be an excellent fit for this role as I have extensive experie…"
